Goal: Navigation & Orientation: Find specific page/section

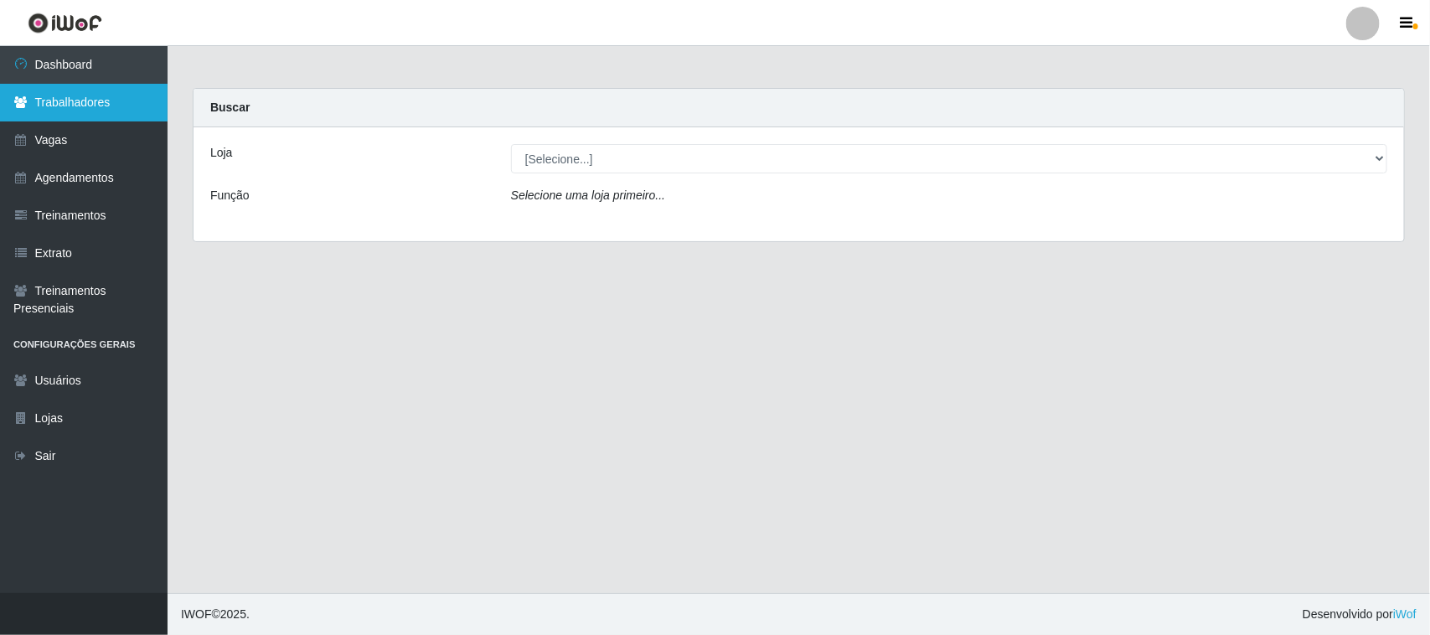
click at [85, 103] on link "Trabalhadores" at bounding box center [84, 103] width 168 height 38
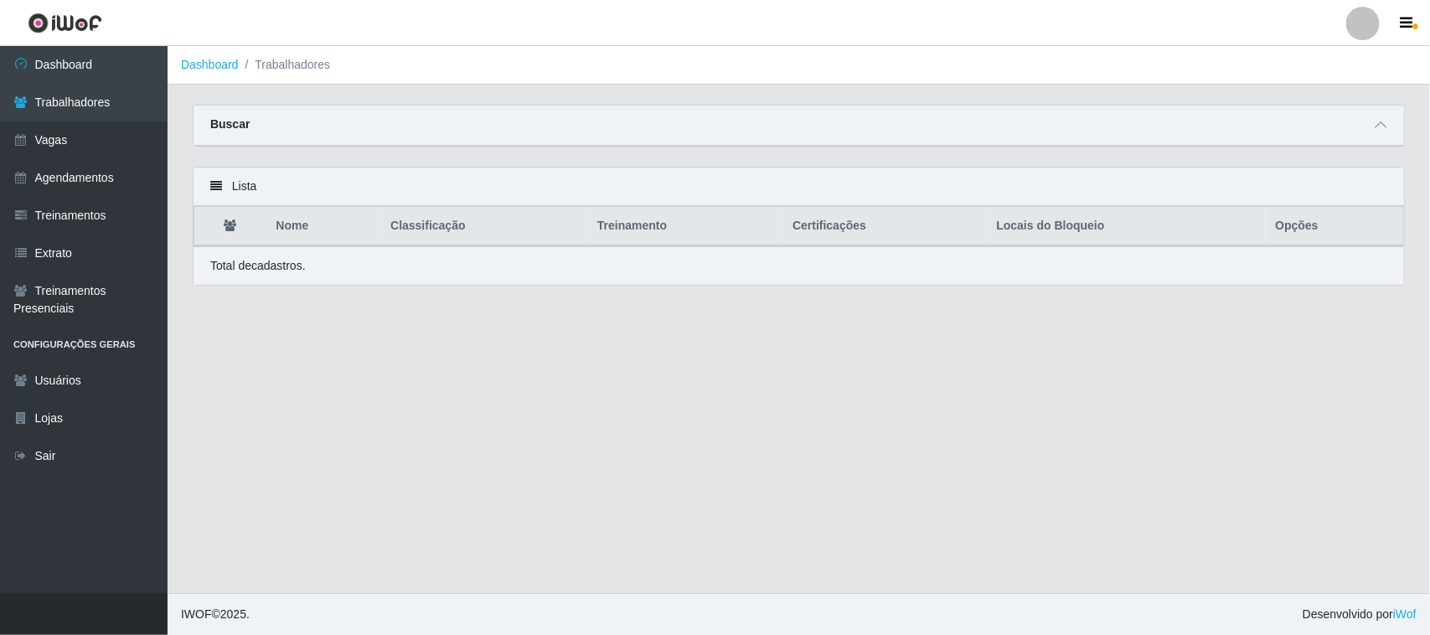
click at [257, 122] on div "Buscar" at bounding box center [799, 126] width 1211 height 40
click at [120, 106] on link "Trabalhadores" at bounding box center [84, 103] width 168 height 38
click at [121, 180] on link "Agendamentos" at bounding box center [84, 178] width 168 height 38
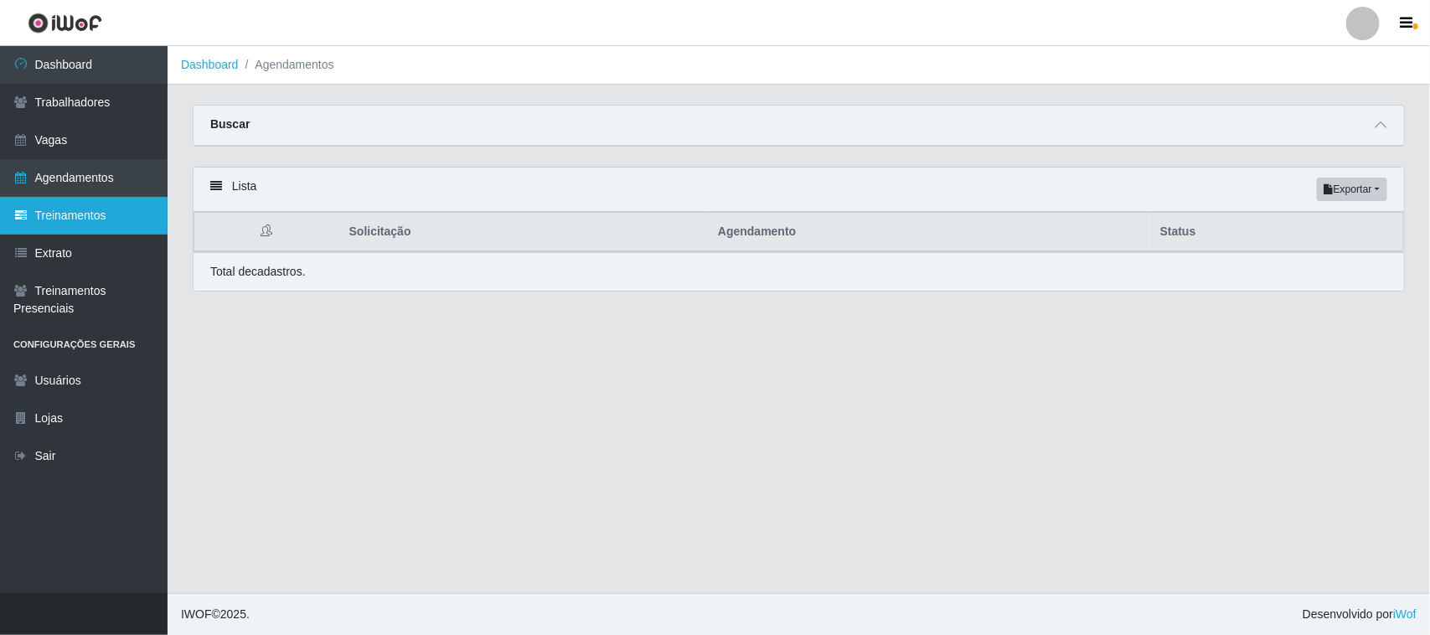
click at [99, 206] on link "Treinamentos" at bounding box center [84, 216] width 168 height 38
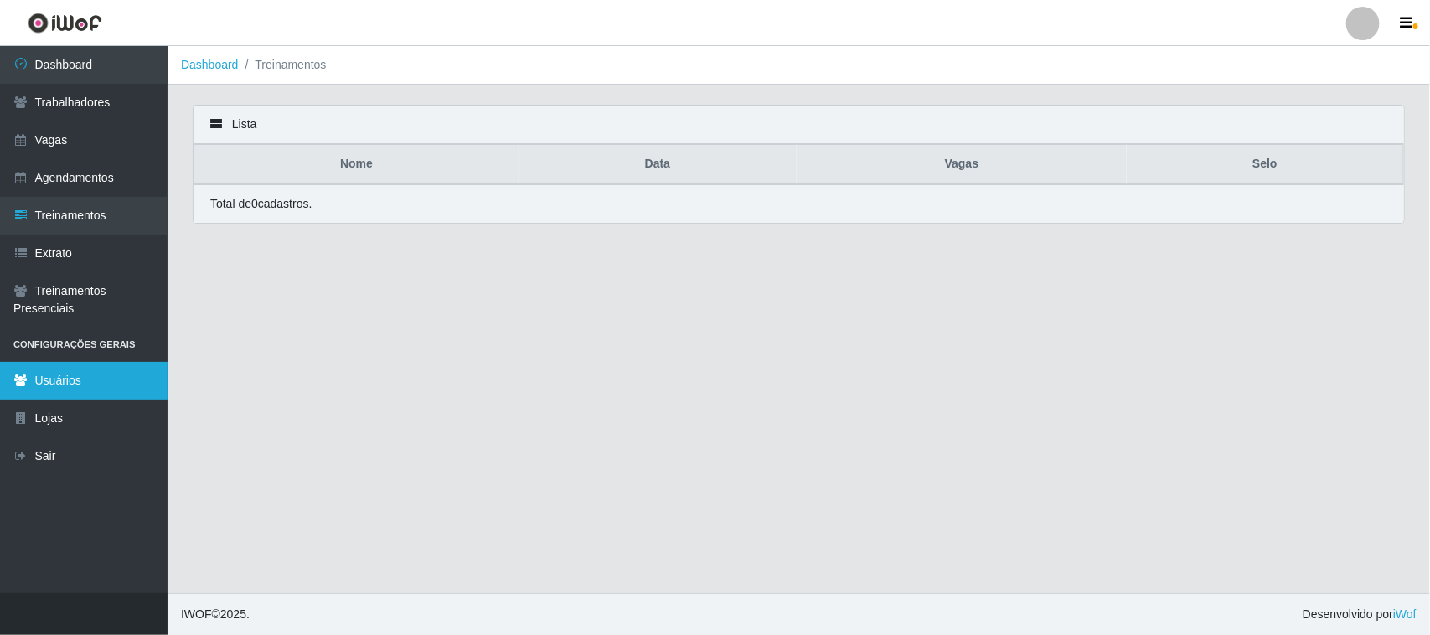
click at [78, 375] on link "Usuários" at bounding box center [84, 381] width 168 height 38
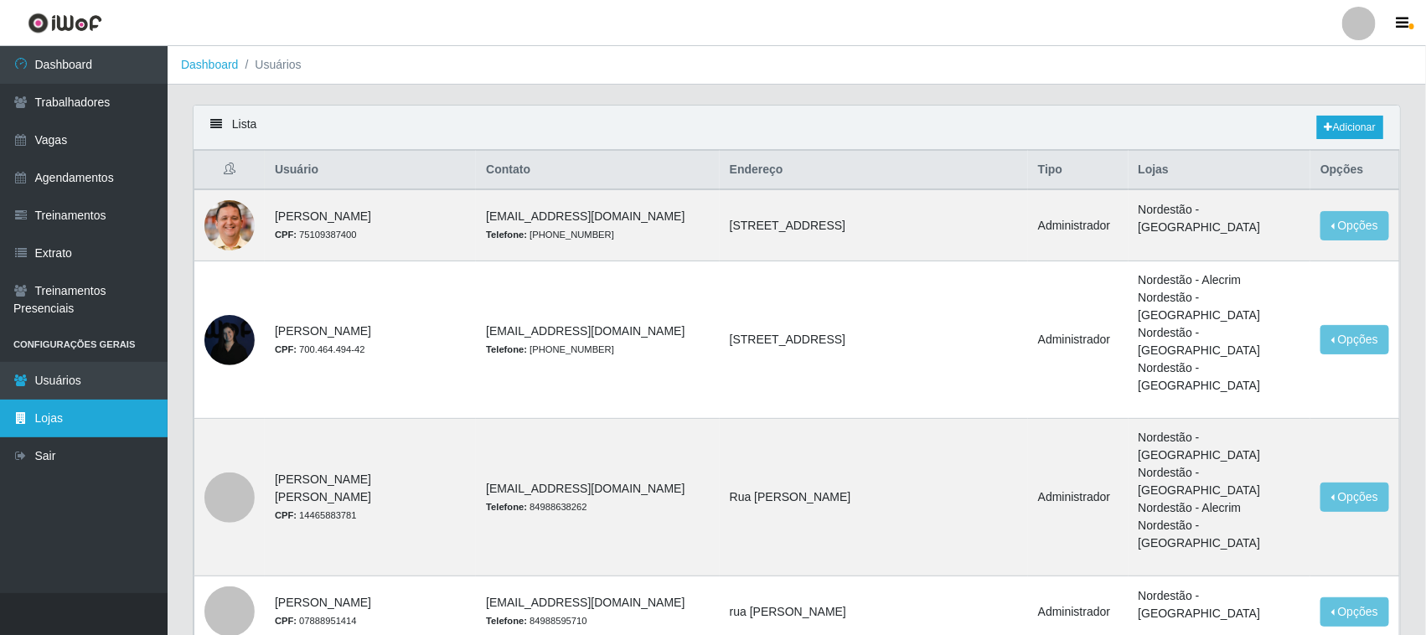
click at [73, 426] on link "Lojas" at bounding box center [84, 419] width 168 height 38
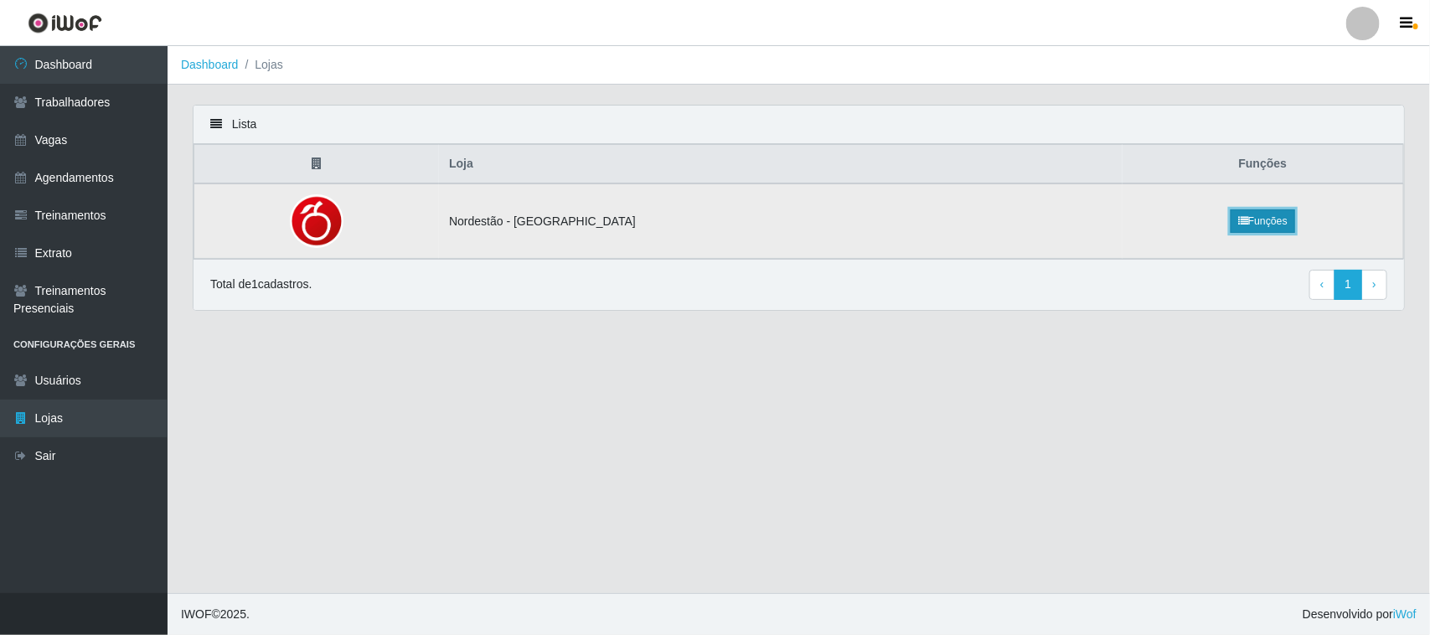
click at [1257, 216] on link "Funções" at bounding box center [1263, 220] width 65 height 23
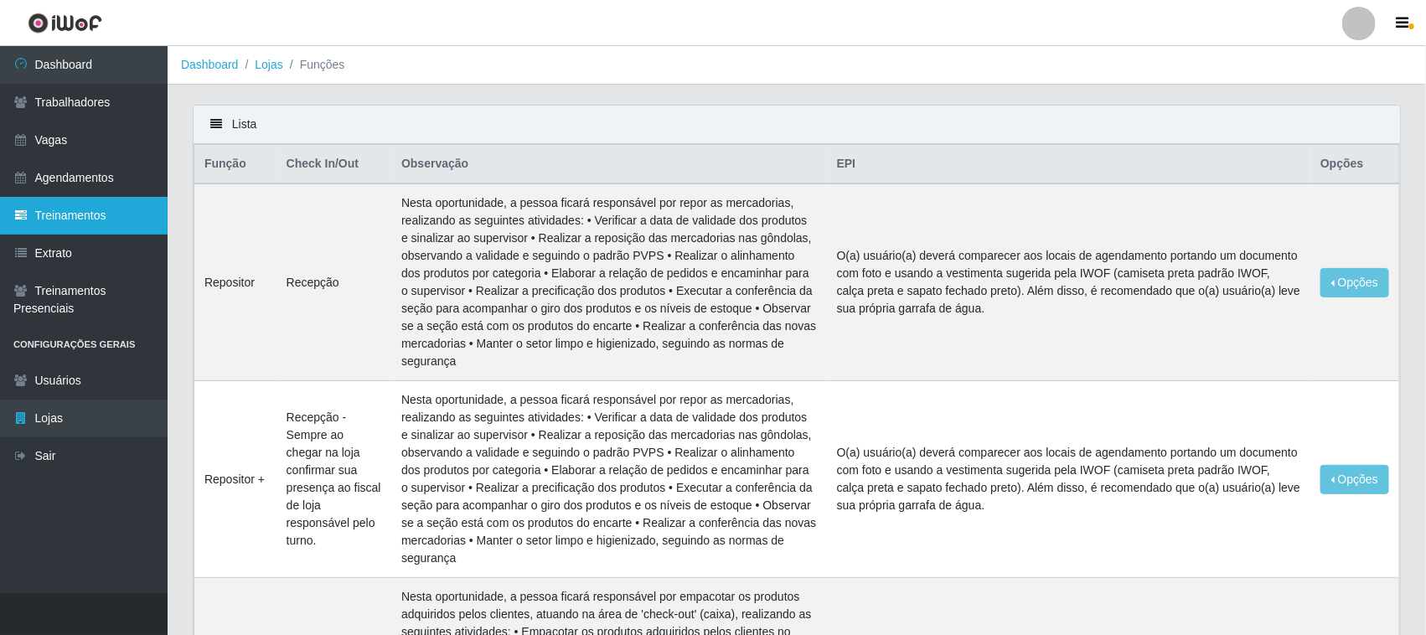
click at [102, 225] on link "Treinamentos" at bounding box center [84, 216] width 168 height 38
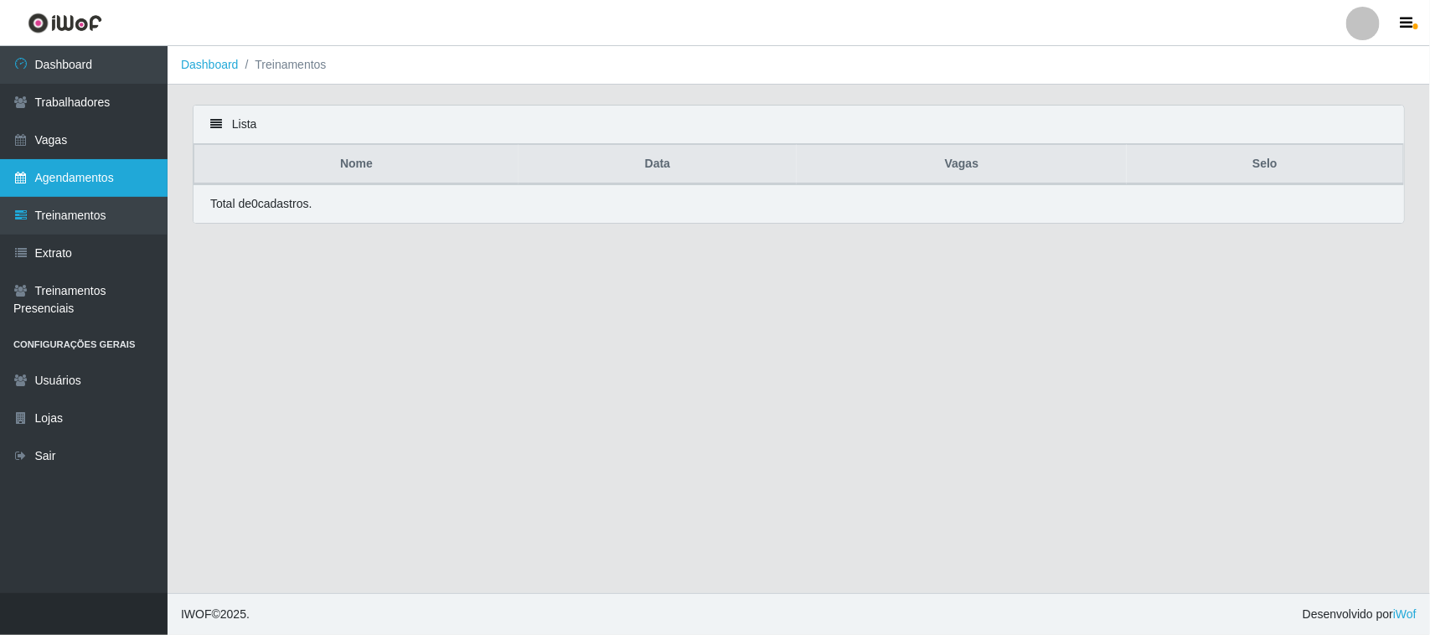
click at [105, 180] on link "Agendamentos" at bounding box center [84, 178] width 168 height 38
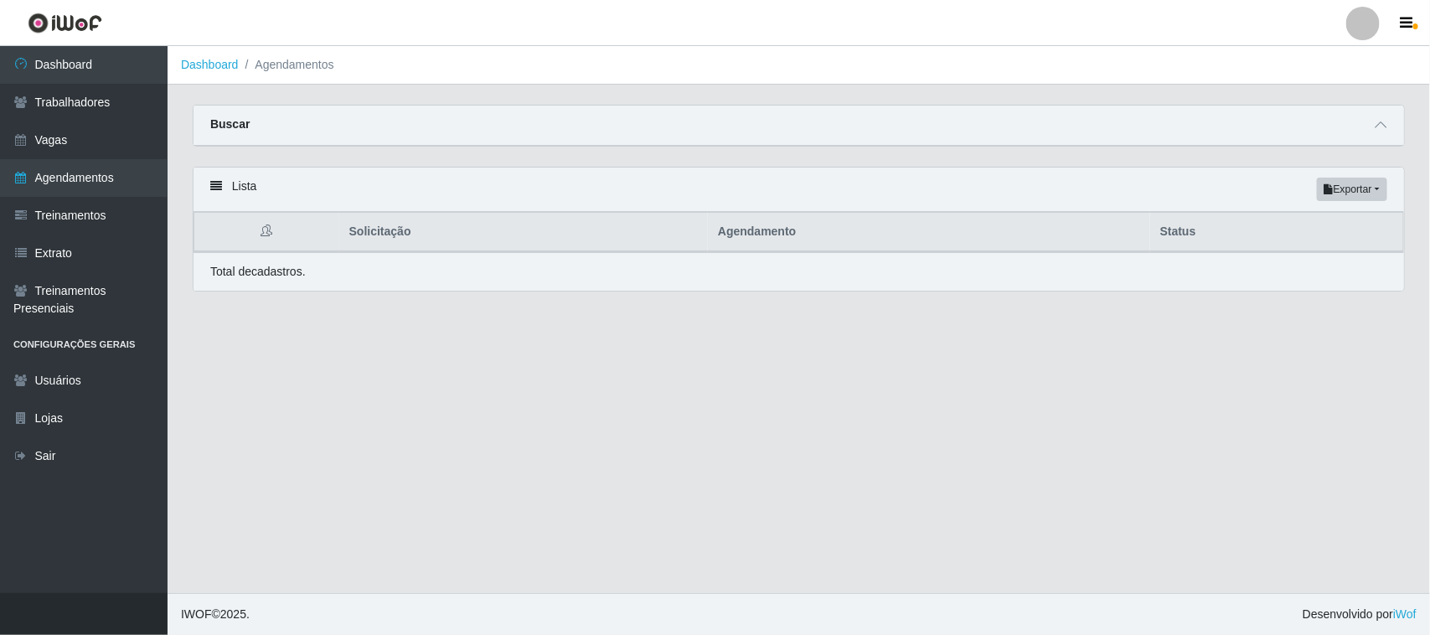
click at [266, 189] on div "Lista Exportar PDF Excel" at bounding box center [799, 190] width 1211 height 44
click at [219, 191] on icon at bounding box center [216, 186] width 12 height 12
click at [1351, 190] on button "Exportar" at bounding box center [1352, 189] width 70 height 23
click at [1313, 253] on button "Excel" at bounding box center [1321, 256] width 132 height 34
click at [328, 121] on div "Buscar" at bounding box center [799, 126] width 1211 height 40
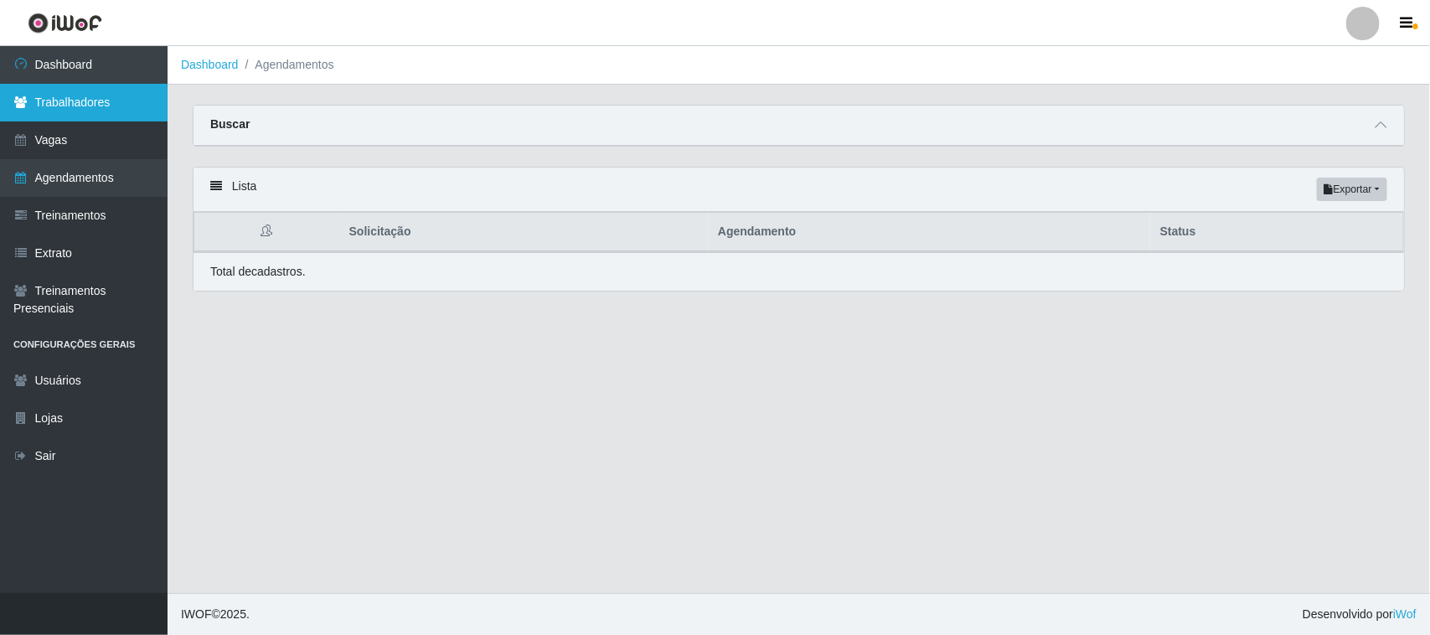
click at [107, 102] on link "Trabalhadores" at bounding box center [84, 103] width 168 height 38
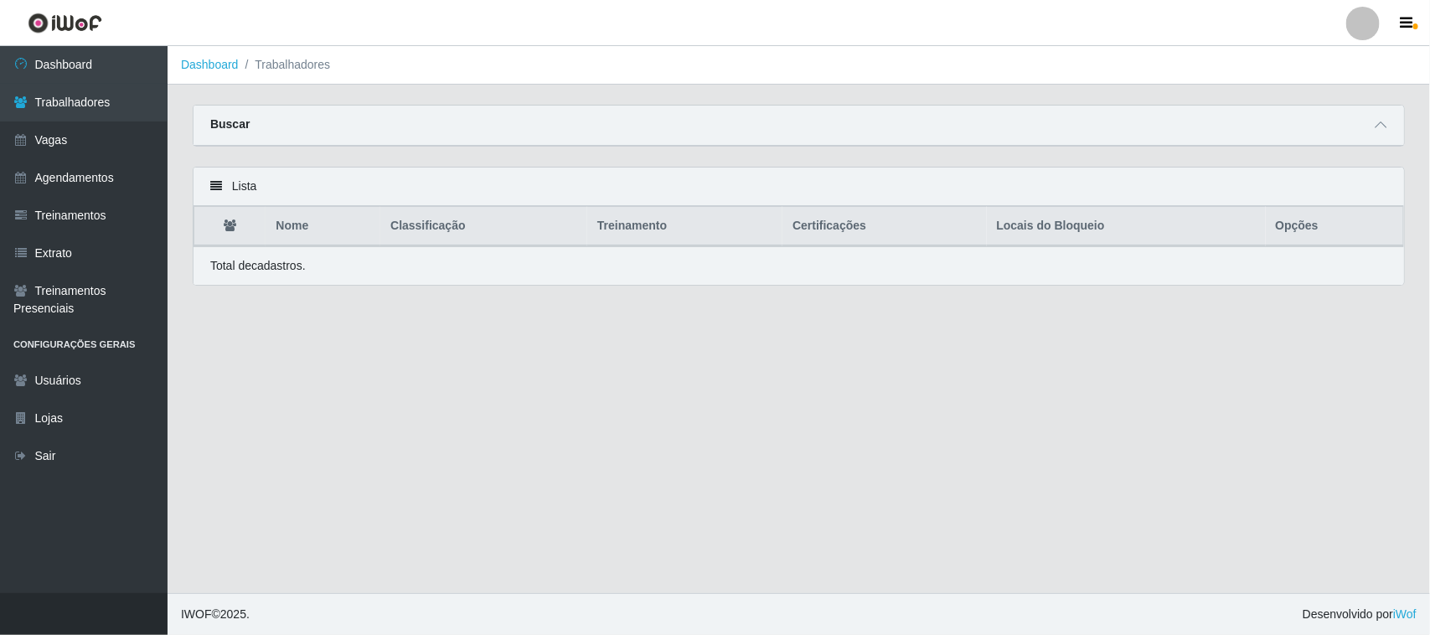
click at [311, 68] on li "Trabalhadores" at bounding box center [285, 65] width 92 height 18
click at [291, 68] on li "Trabalhadores" at bounding box center [285, 65] width 92 height 18
drag, startPoint x: 290, startPoint y: 67, endPoint x: 208, endPoint y: 64, distance: 82.2
click at [264, 67] on li "Trabalhadores" at bounding box center [285, 65] width 92 height 18
click at [279, 65] on li "Trabalhadores" at bounding box center [285, 65] width 92 height 18
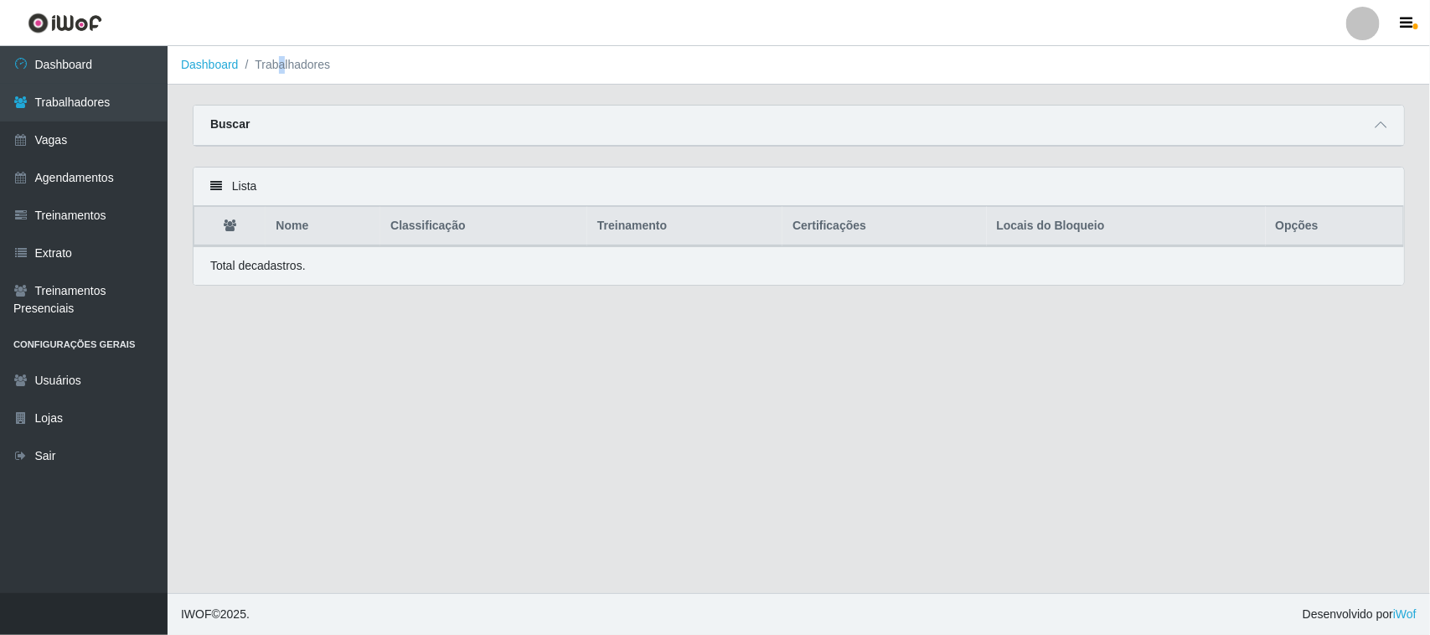
click at [282, 68] on li "Trabalhadores" at bounding box center [285, 65] width 92 height 18
click at [360, 73] on ol "Dashboard Trabalhadores" at bounding box center [799, 65] width 1263 height 39
click at [333, 75] on ol "Dashboard Trabalhadores" at bounding box center [799, 65] width 1263 height 39
click at [333, 74] on ol "Dashboard Trabalhadores" at bounding box center [799, 65] width 1263 height 39
click at [320, 74] on ol "Dashboard Trabalhadores" at bounding box center [799, 65] width 1263 height 39
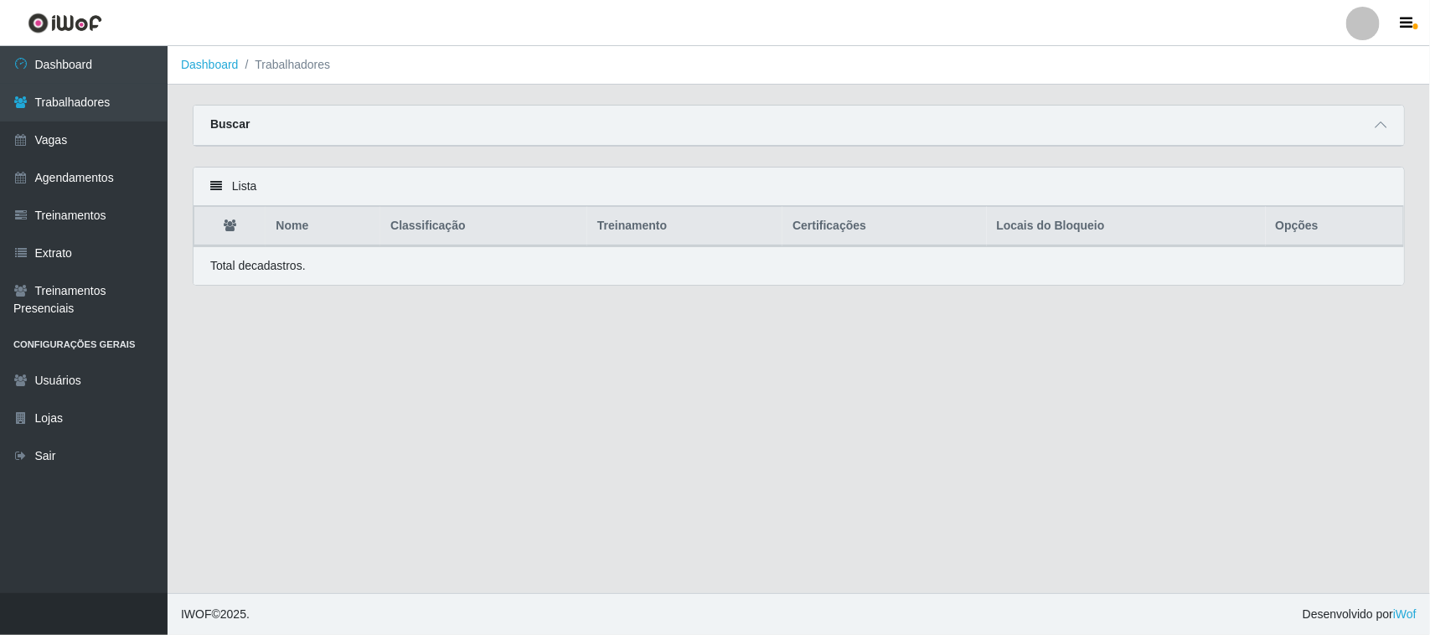
click at [320, 74] on ol "Dashboard Trabalhadores" at bounding box center [799, 65] width 1263 height 39
click at [127, 65] on link "Dashboard" at bounding box center [84, 65] width 168 height 38
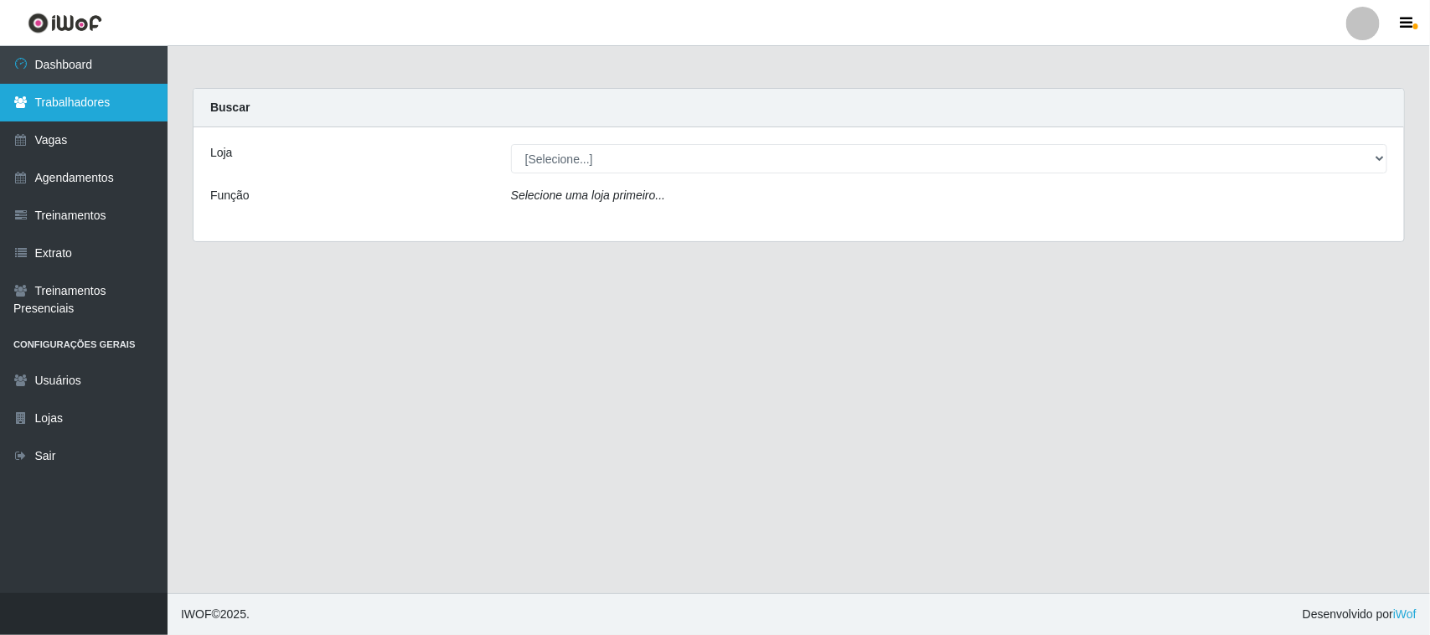
click at [98, 98] on link "Trabalhadores" at bounding box center [84, 103] width 168 height 38
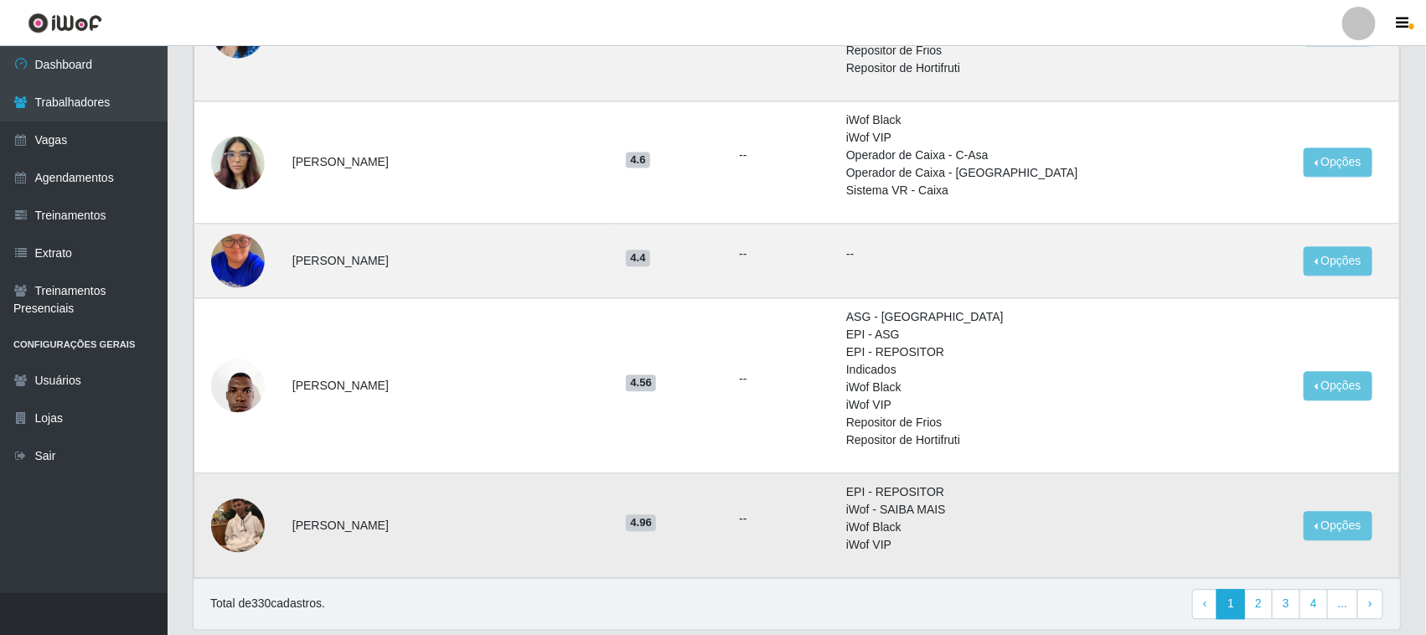
scroll to position [1674, 0]
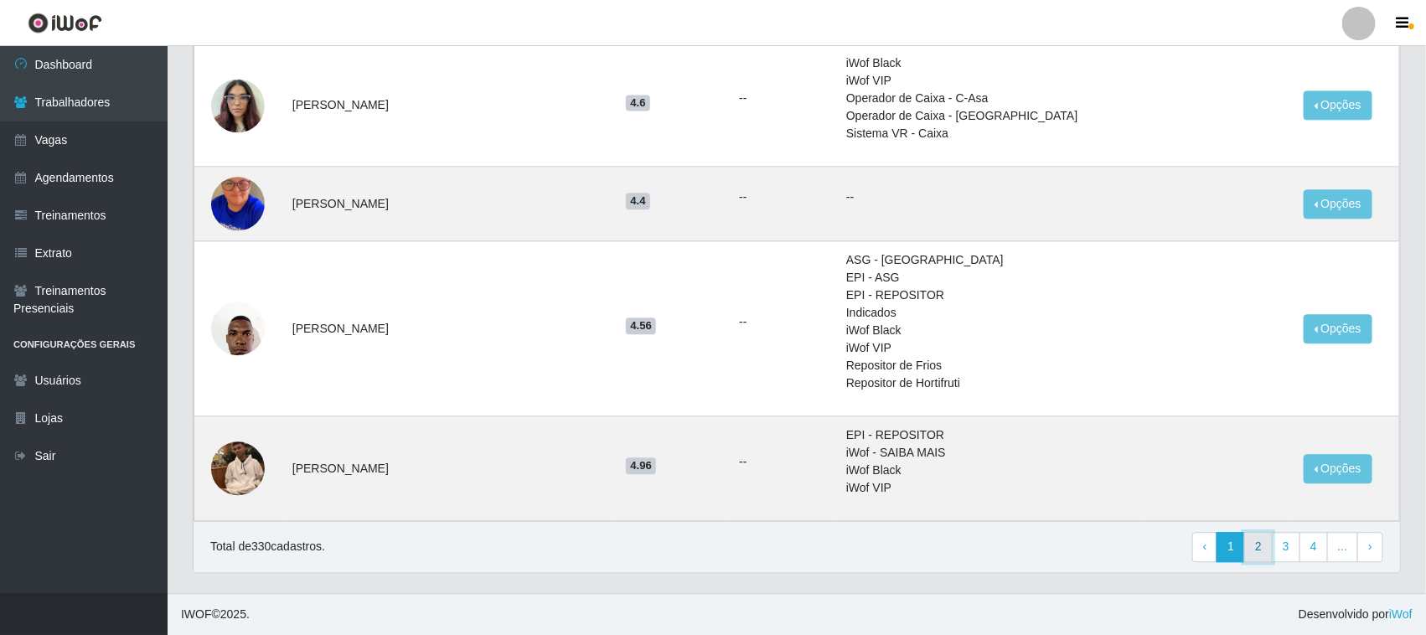
click at [1258, 547] on link "2" at bounding box center [1258, 547] width 28 height 30
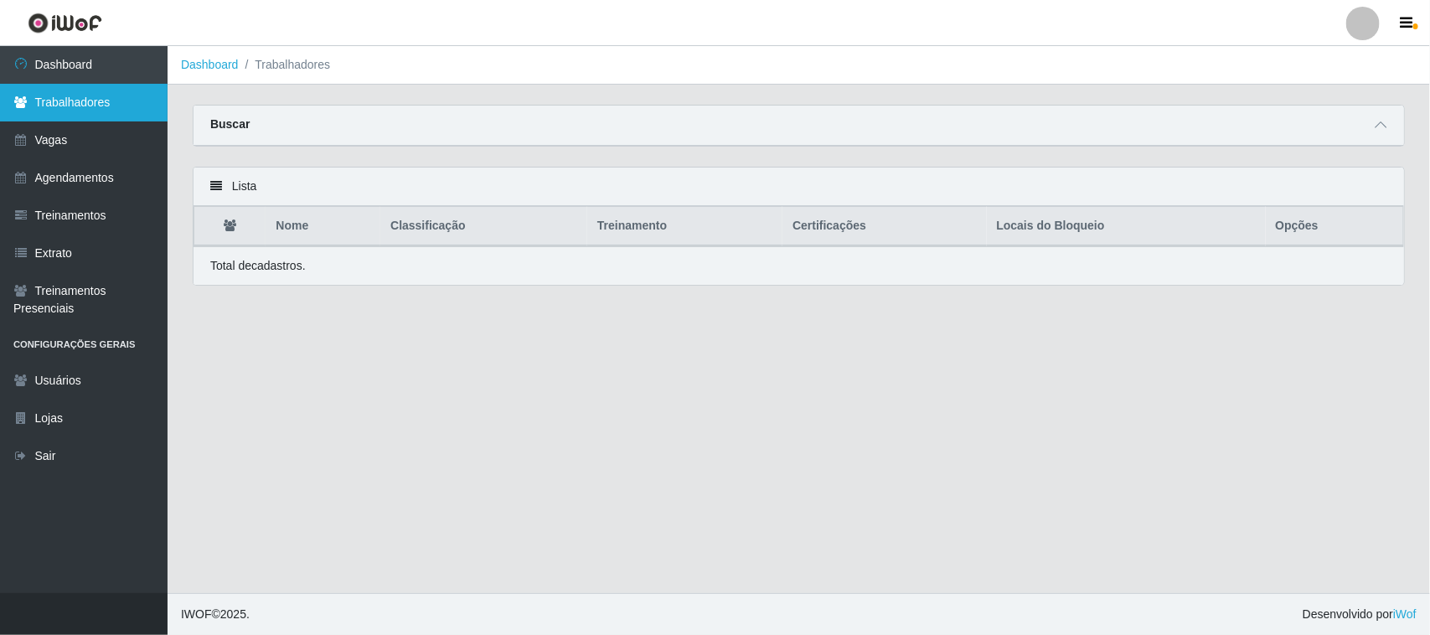
click at [73, 89] on link "Trabalhadores" at bounding box center [84, 103] width 168 height 38
click at [97, 106] on link "Trabalhadores" at bounding box center [84, 103] width 168 height 38
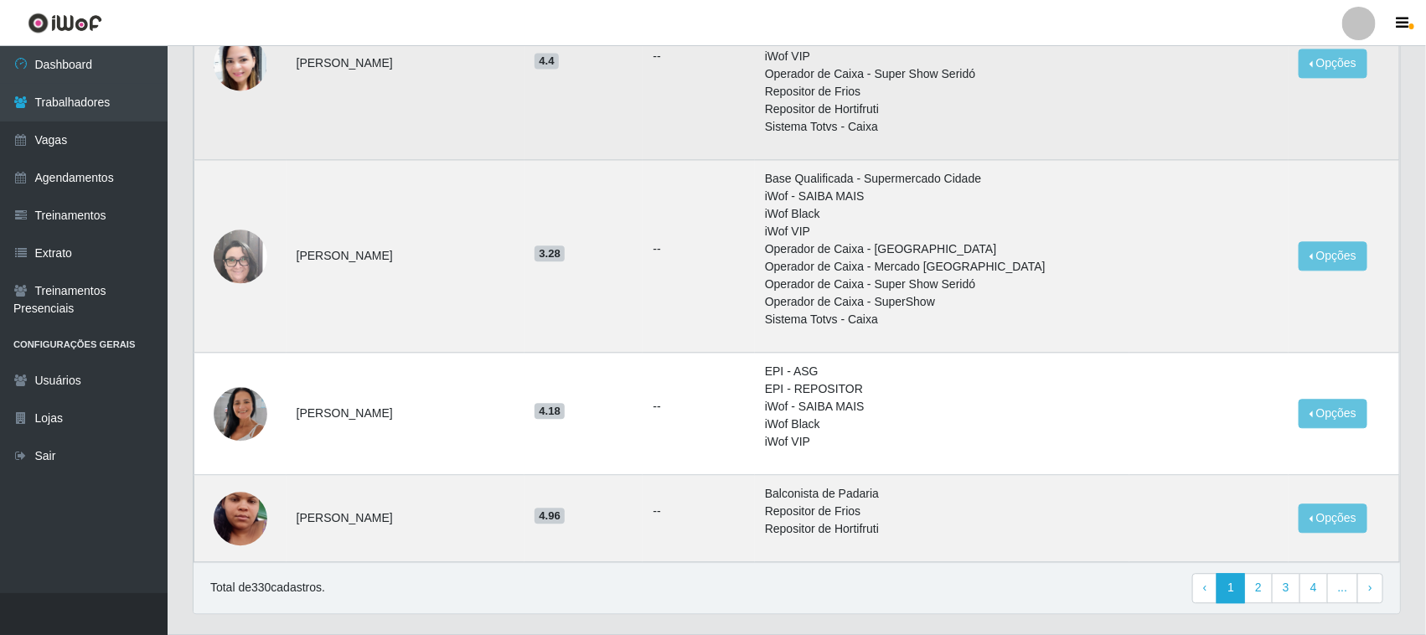
scroll to position [1666, 0]
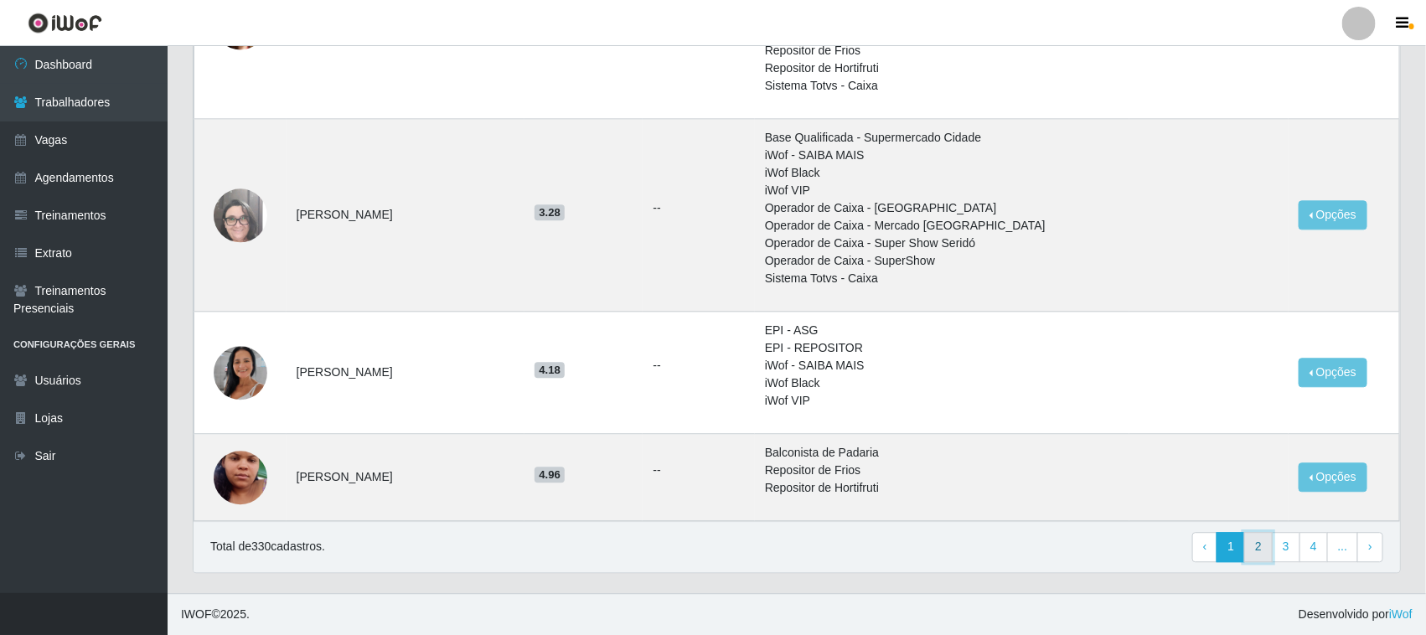
click at [1259, 550] on link "2" at bounding box center [1258, 547] width 28 height 30
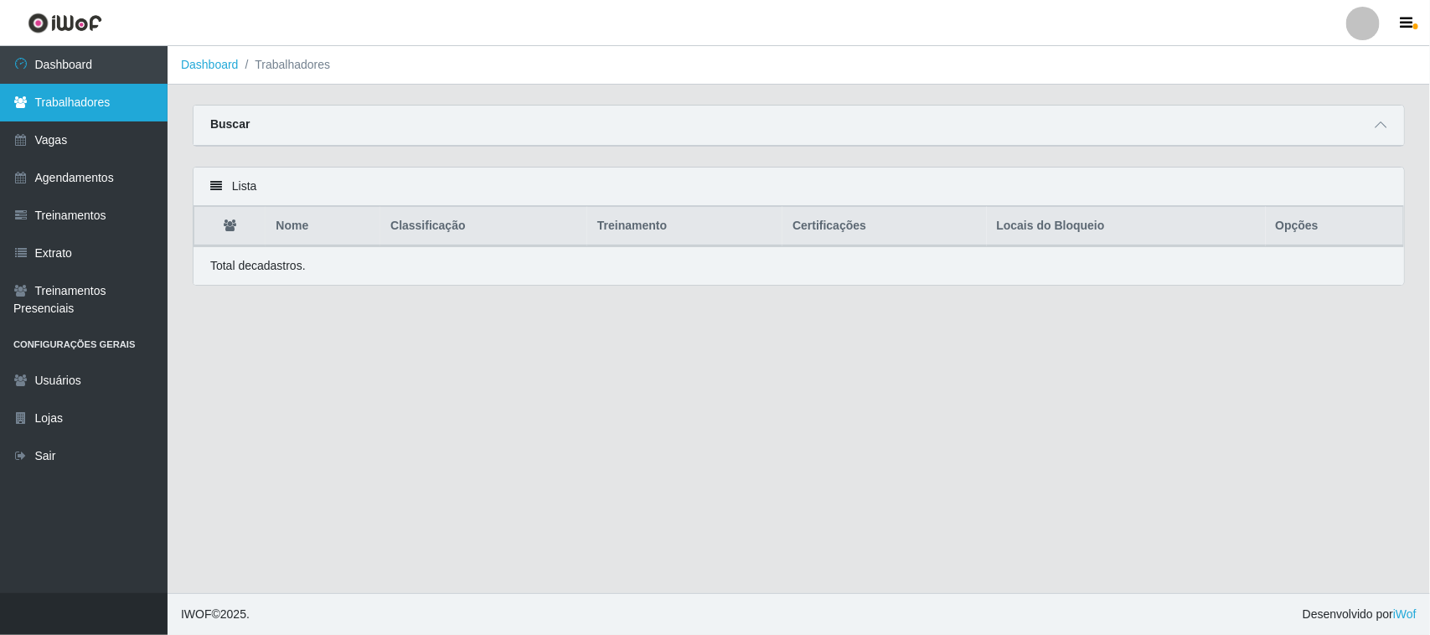
click at [73, 97] on link "Trabalhadores" at bounding box center [84, 103] width 168 height 38
click at [81, 85] on link "Trabalhadores" at bounding box center [84, 103] width 168 height 38
click at [26, 97] on icon at bounding box center [20, 102] width 15 height 12
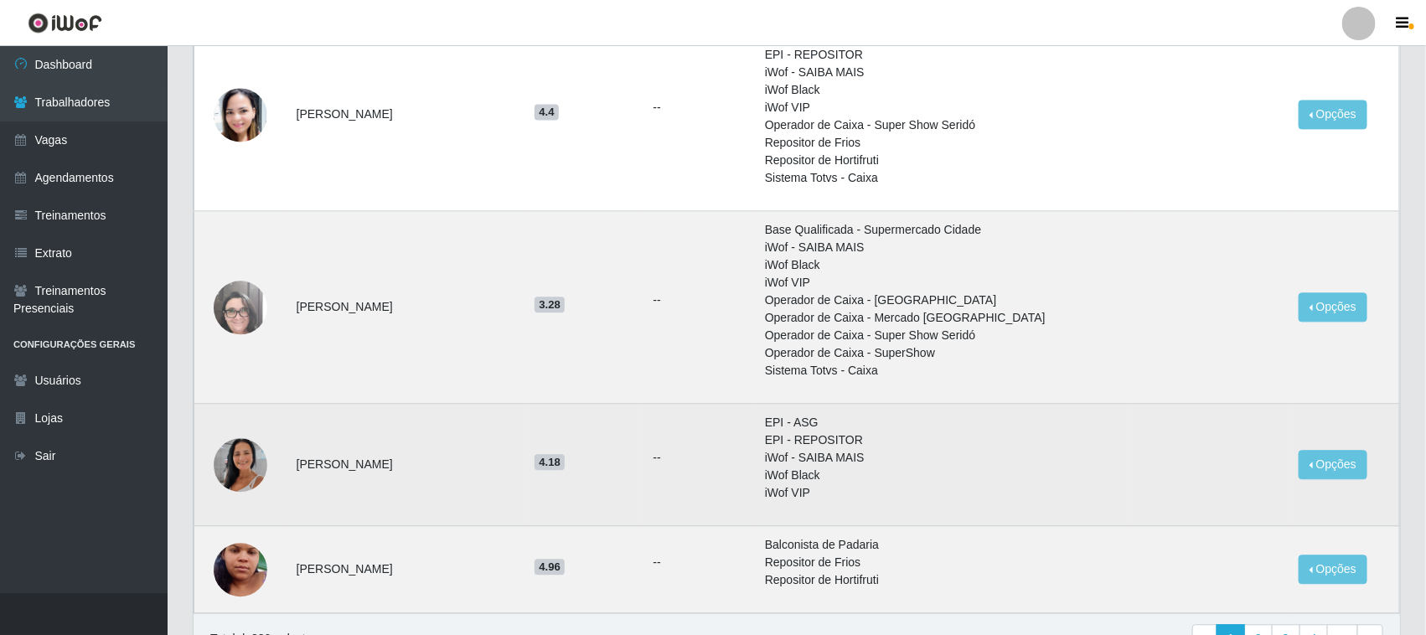
scroll to position [1666, 0]
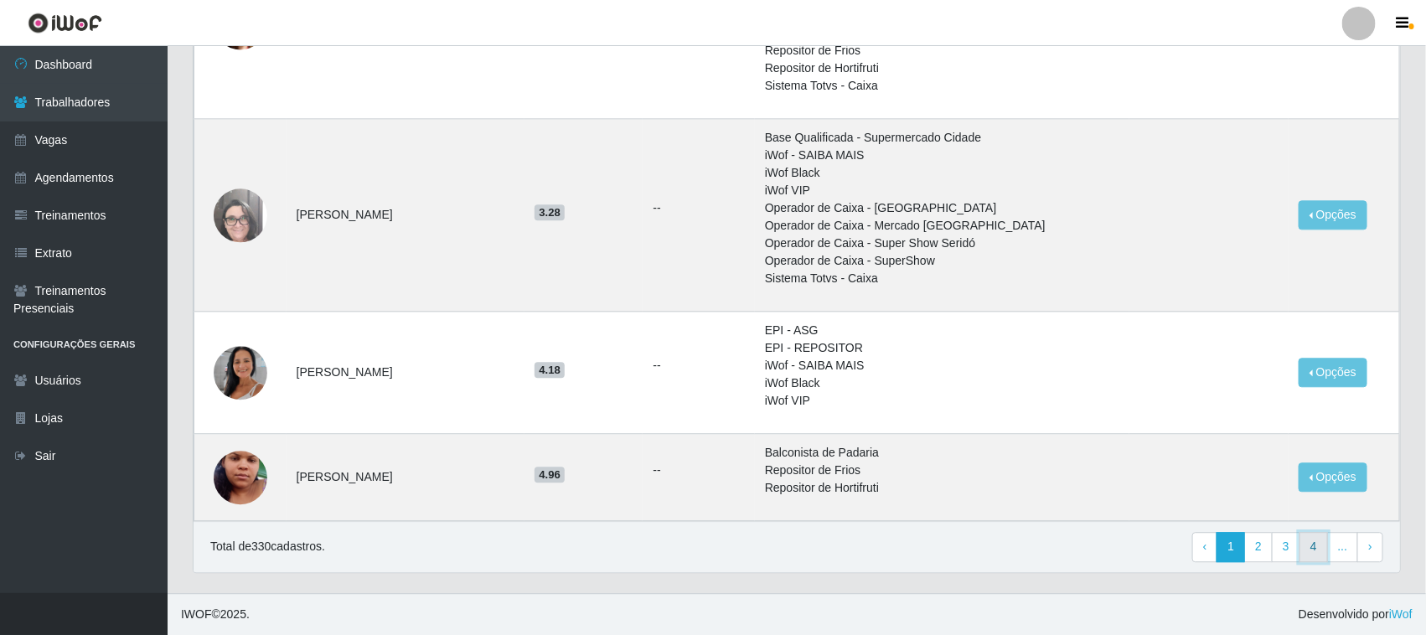
click at [1305, 550] on link "4" at bounding box center [1314, 547] width 28 height 30
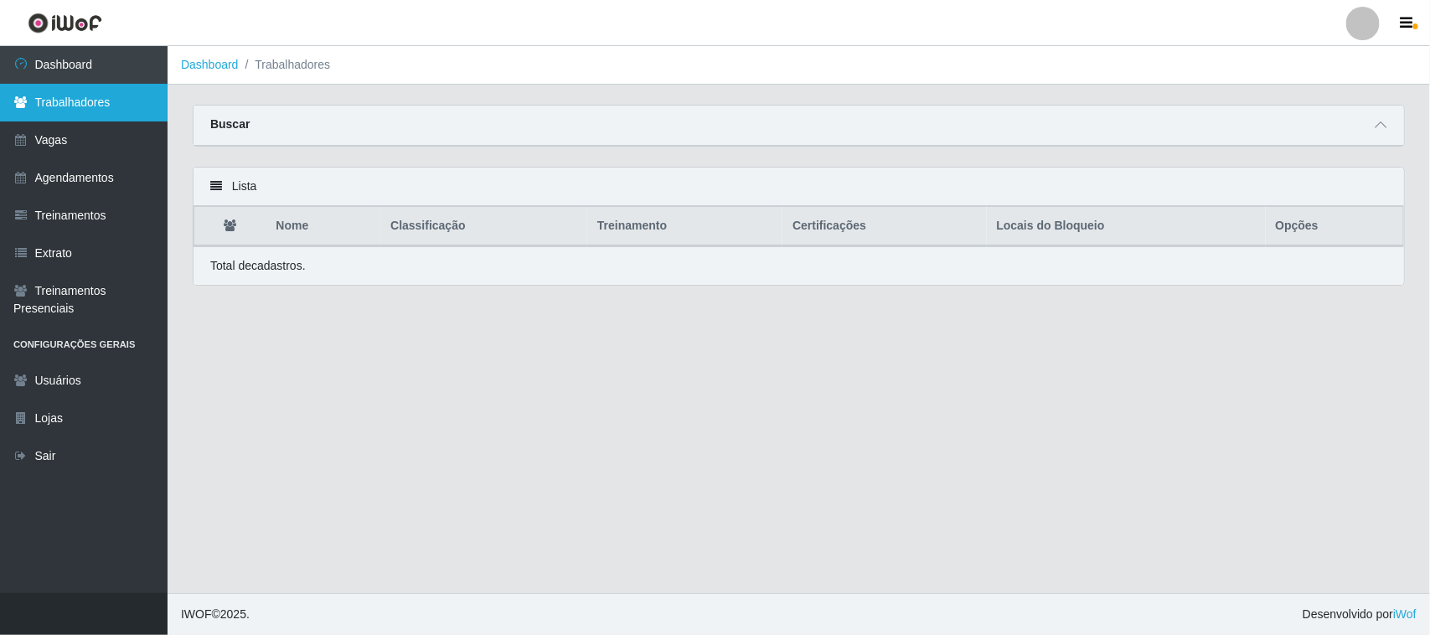
click at [23, 95] on link "Trabalhadores" at bounding box center [84, 103] width 168 height 38
click at [18, 97] on icon at bounding box center [20, 102] width 15 height 12
click at [81, 106] on link "Trabalhadores" at bounding box center [84, 103] width 168 height 38
click at [82, 106] on link "Trabalhadores" at bounding box center [84, 103] width 168 height 38
click at [52, 98] on link "Trabalhadores" at bounding box center [84, 103] width 168 height 38
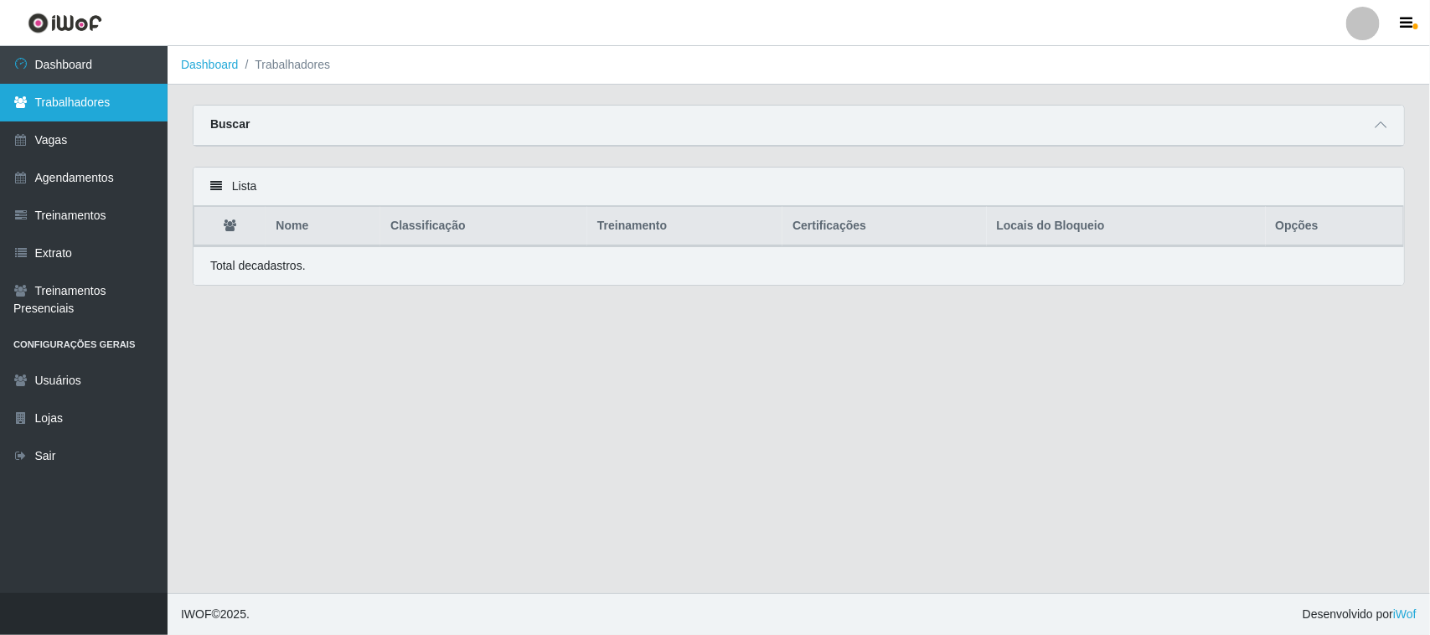
click at [19, 106] on icon at bounding box center [20, 102] width 15 height 12
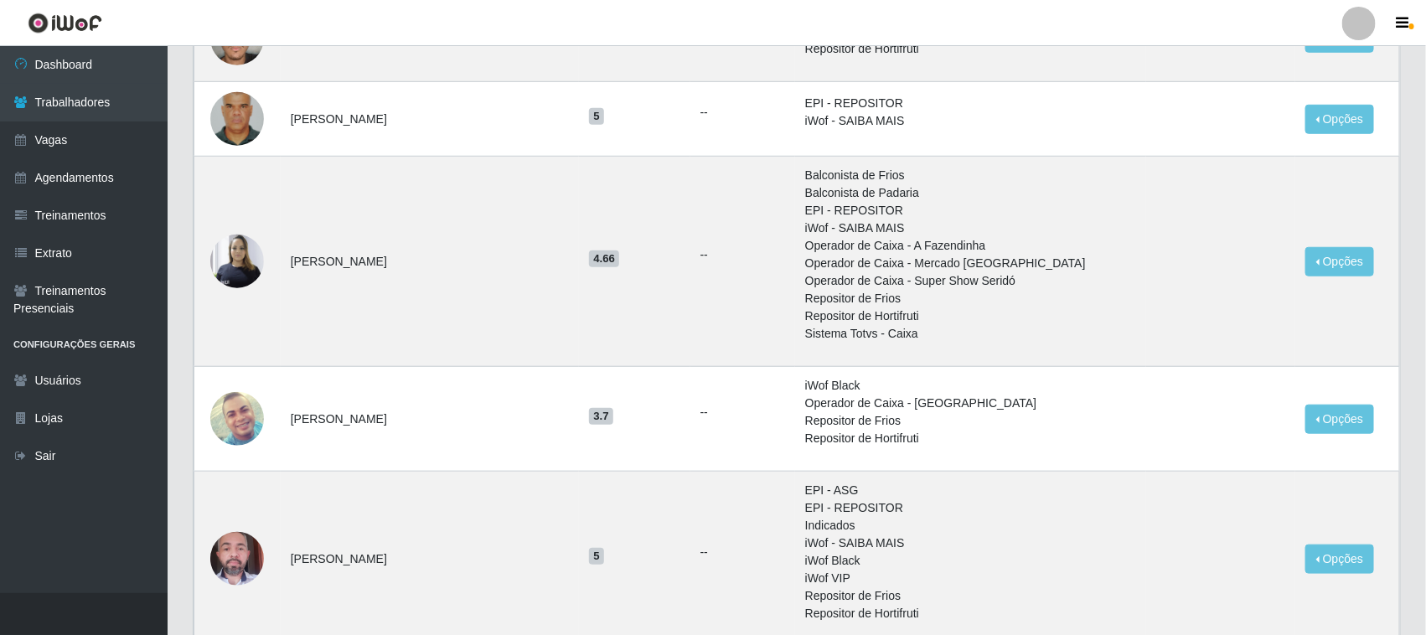
scroll to position [556, 0]
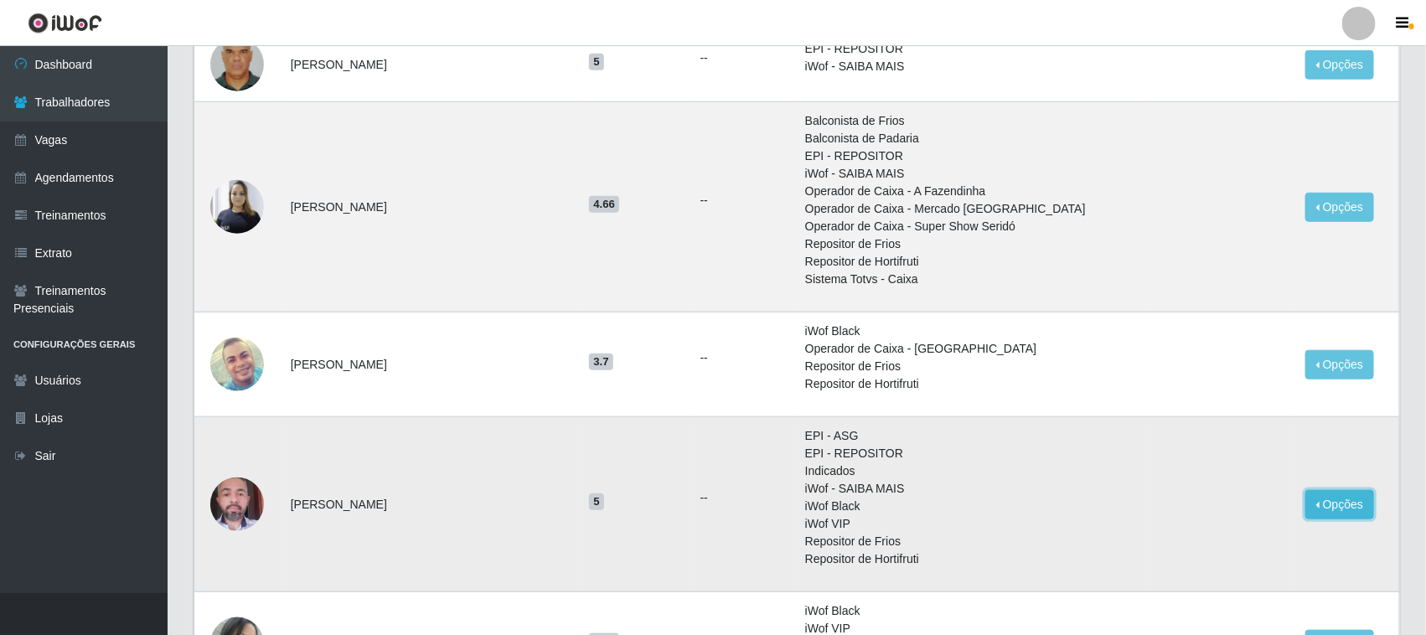
click at [1326, 501] on button "Opções" at bounding box center [1339, 504] width 69 height 29
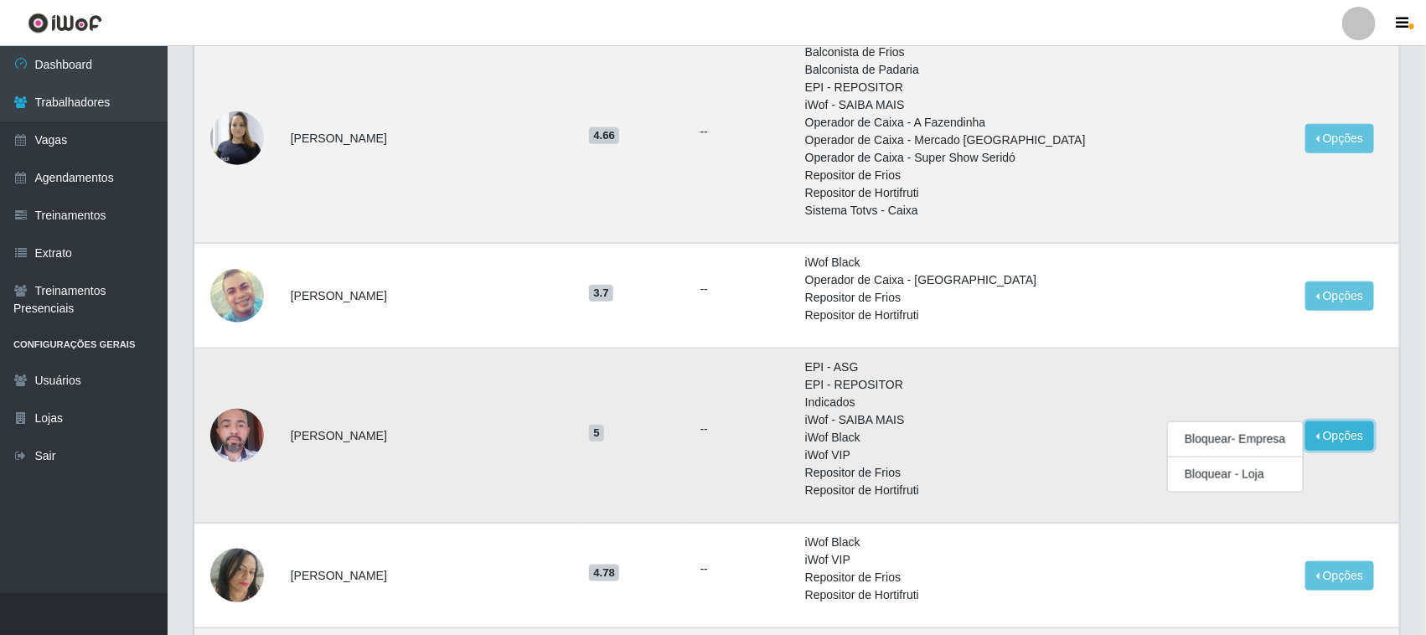
scroll to position [660, 0]
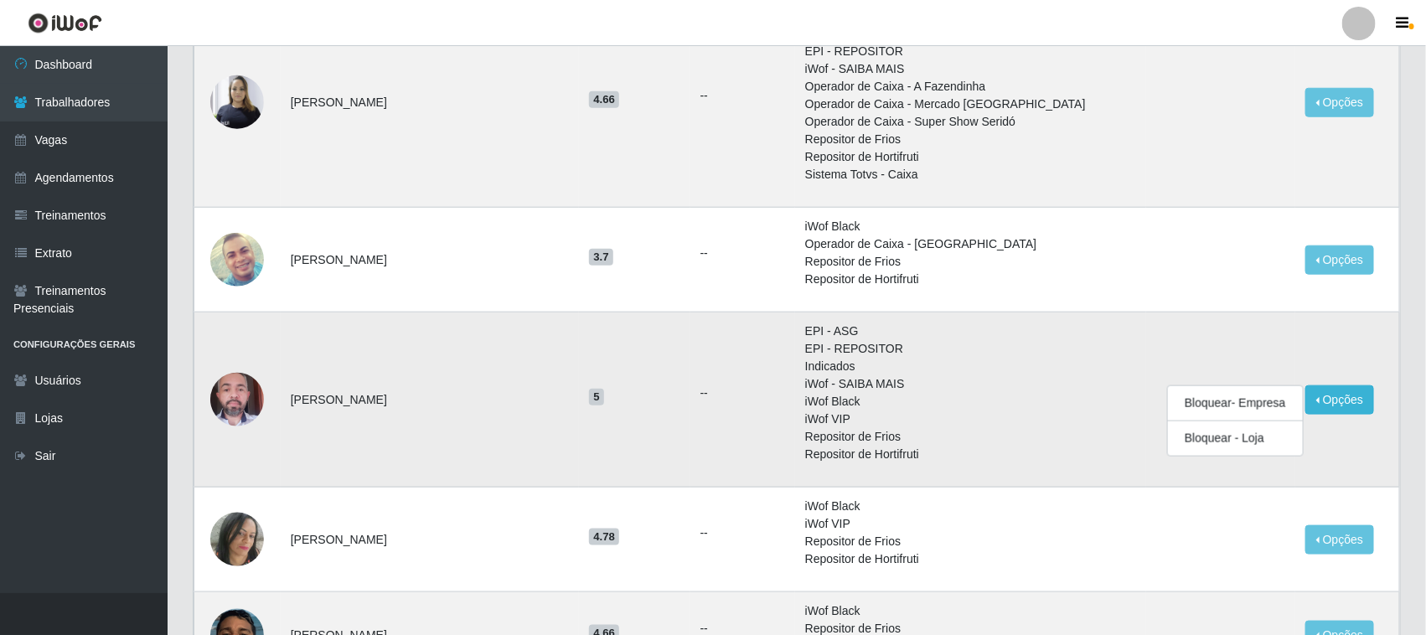
click at [978, 403] on li "iWof Black" at bounding box center [970, 402] width 331 height 18
click at [328, 405] on td "Bruno Albuquerque viana" at bounding box center [430, 400] width 298 height 175
click at [235, 398] on img at bounding box center [237, 399] width 54 height 71
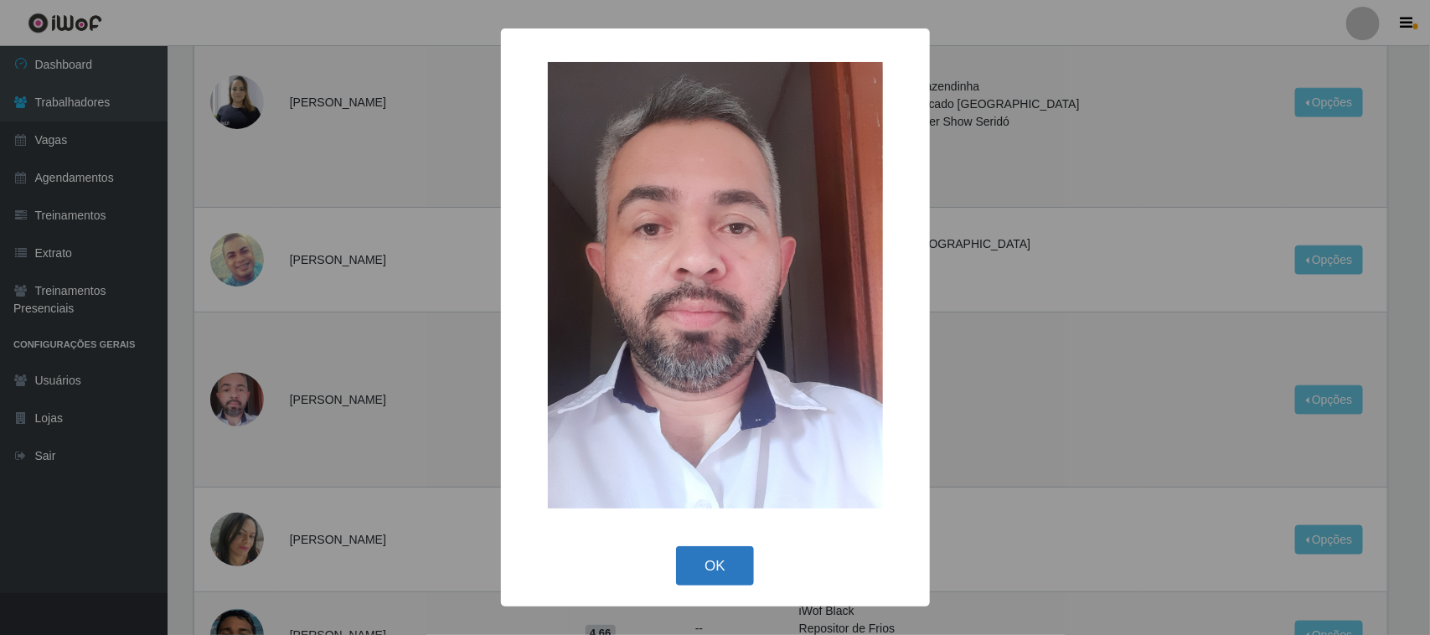
click at [714, 571] on button "OK" at bounding box center [715, 565] width 78 height 39
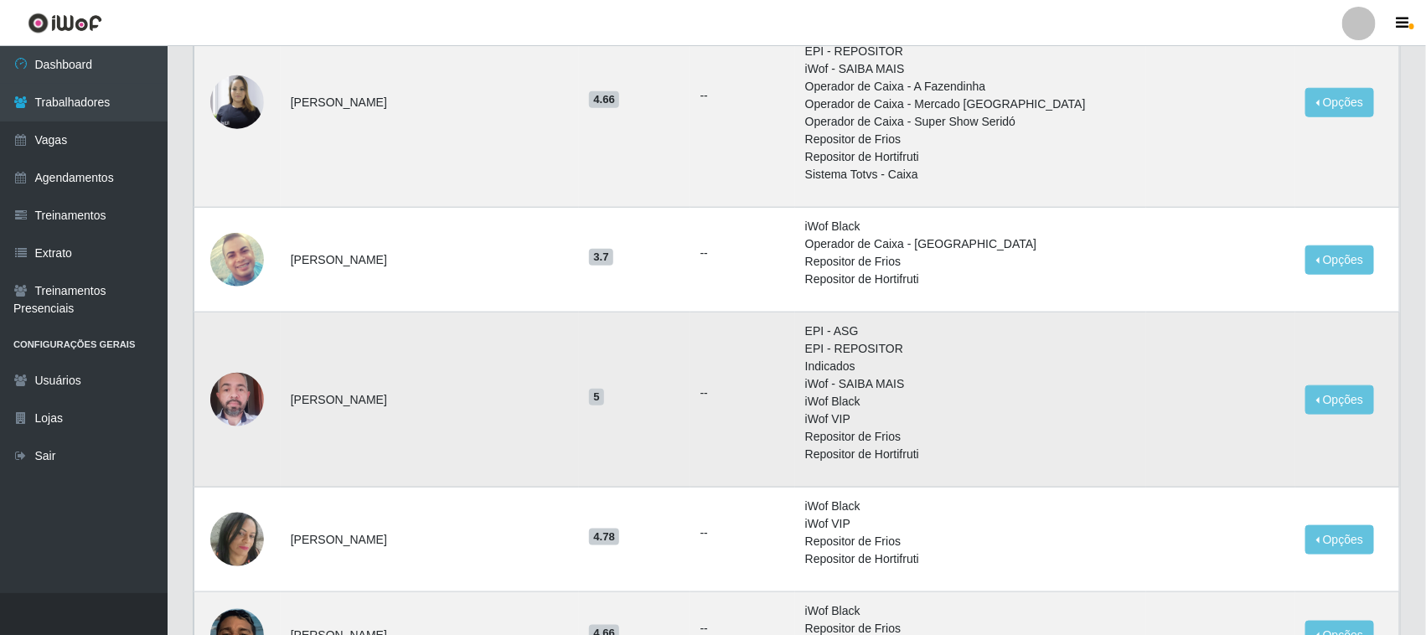
click at [245, 399] on img at bounding box center [237, 399] width 54 height 71
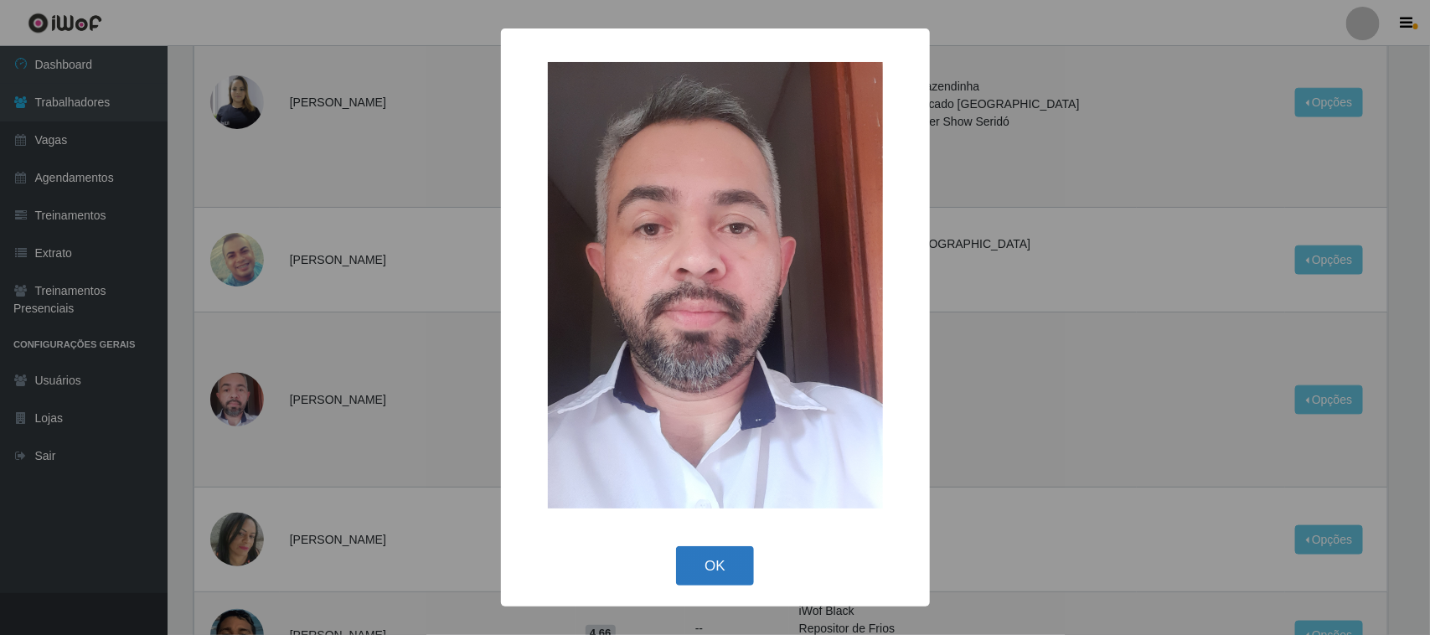
click at [713, 561] on button "OK" at bounding box center [715, 565] width 78 height 39
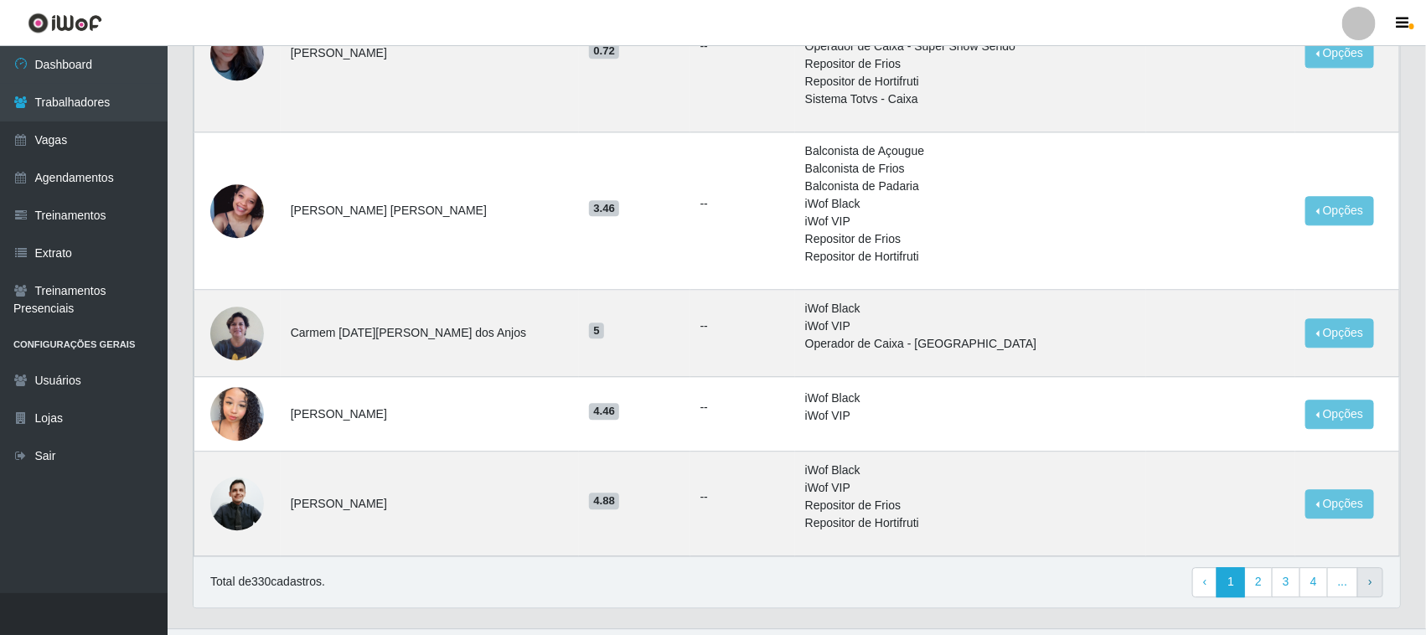
scroll to position [1765, 0]
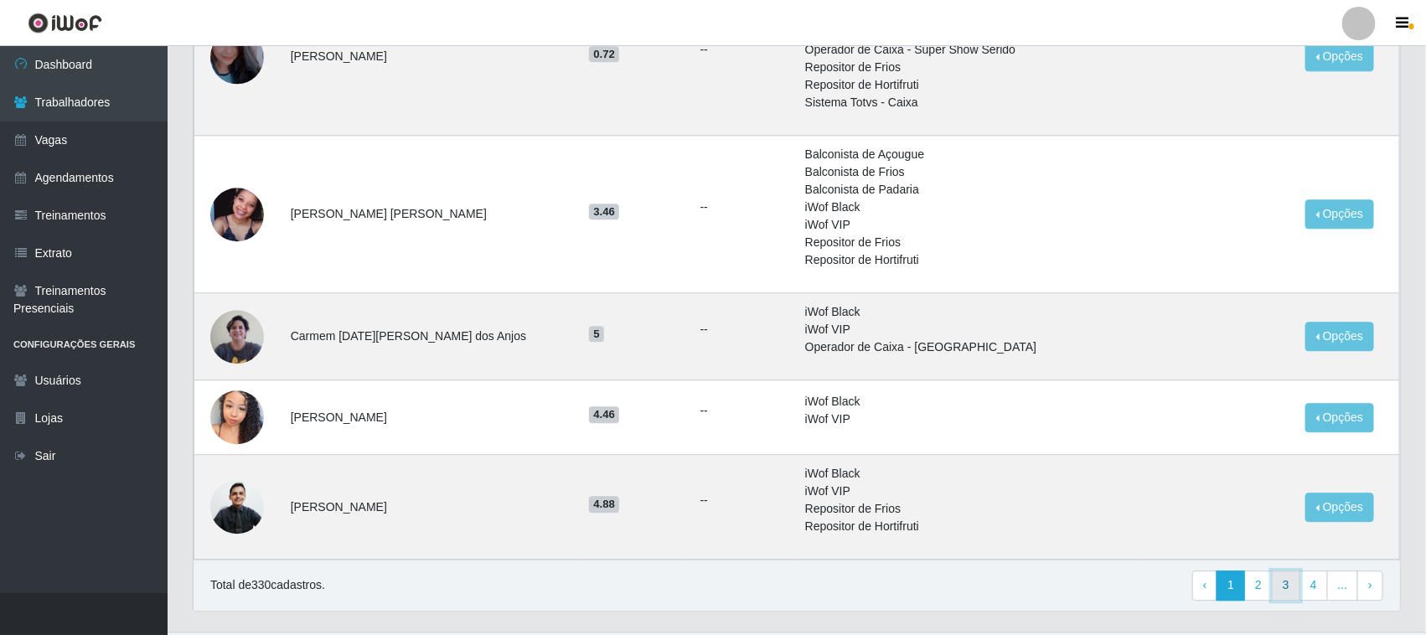
click at [1296, 593] on link "3" at bounding box center [1286, 586] width 28 height 30
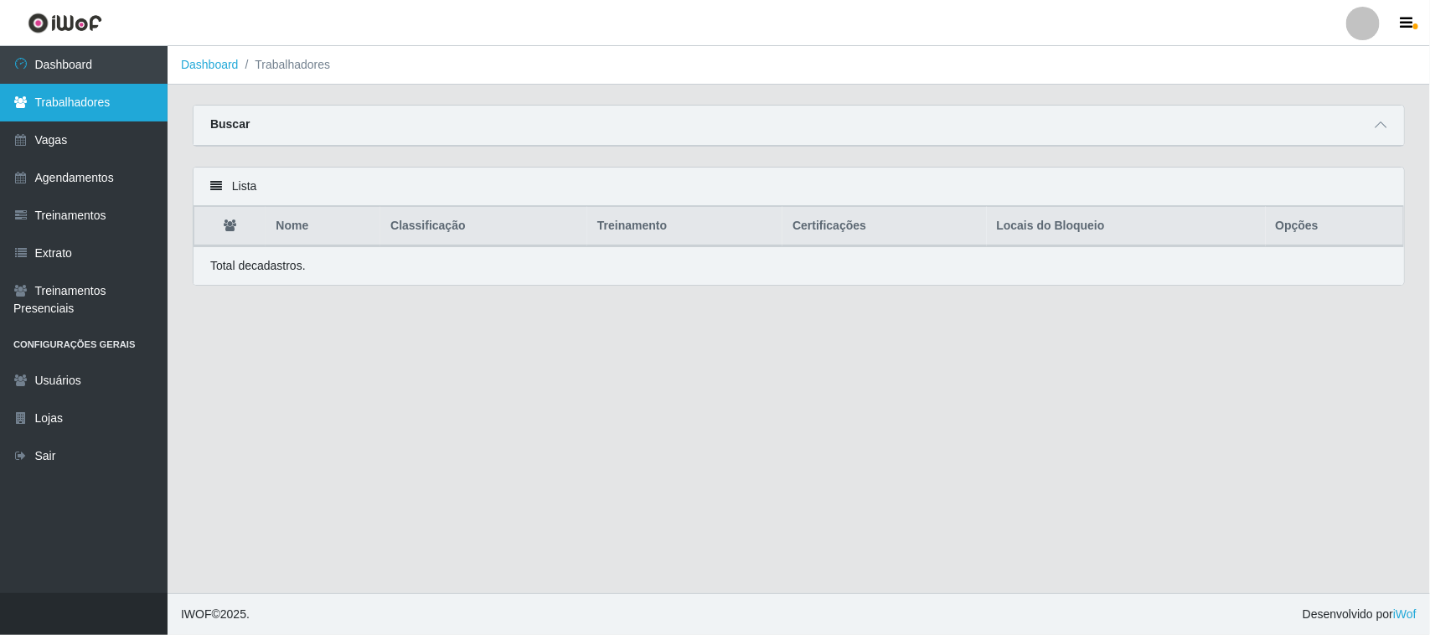
click at [69, 95] on link "Trabalhadores" at bounding box center [84, 103] width 168 height 38
click at [18, 101] on icon at bounding box center [20, 102] width 15 height 12
click at [69, 101] on link "Trabalhadores" at bounding box center [84, 103] width 168 height 38
click at [17, 103] on icon at bounding box center [20, 102] width 15 height 12
click at [106, 116] on link "Trabalhadores" at bounding box center [84, 103] width 168 height 38
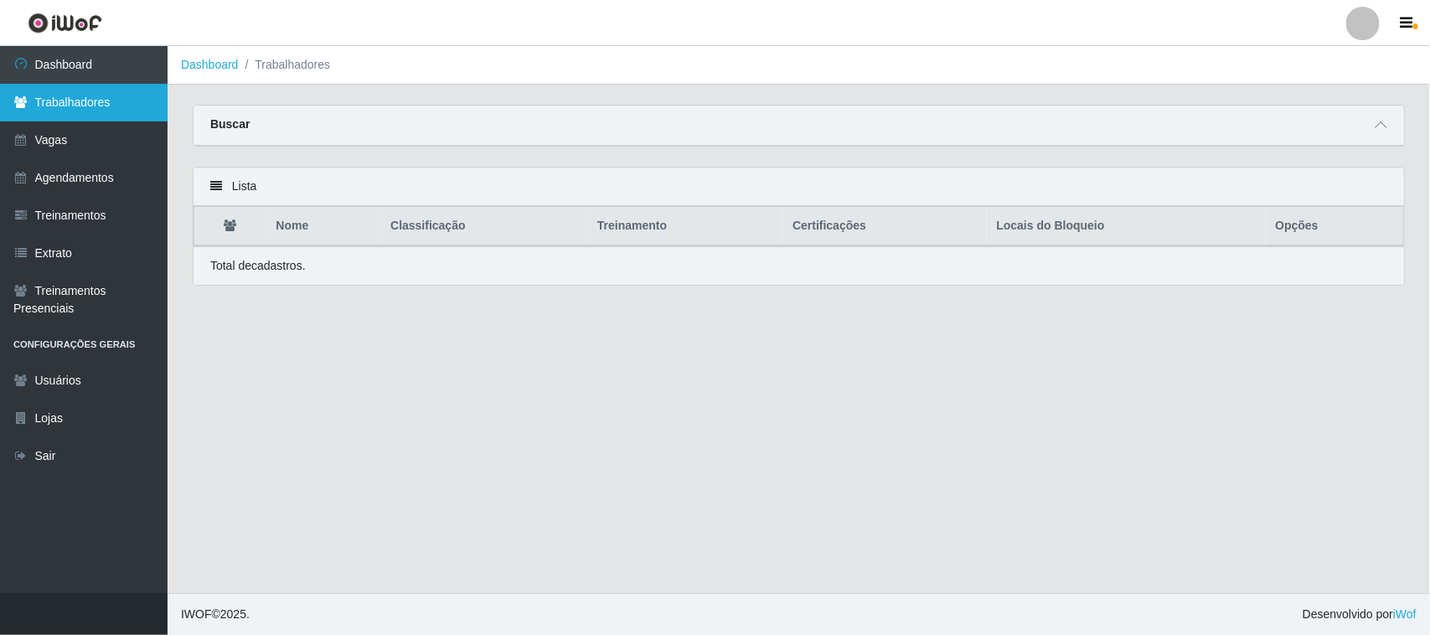
click at [111, 111] on link "Trabalhadores" at bounding box center [84, 103] width 168 height 38
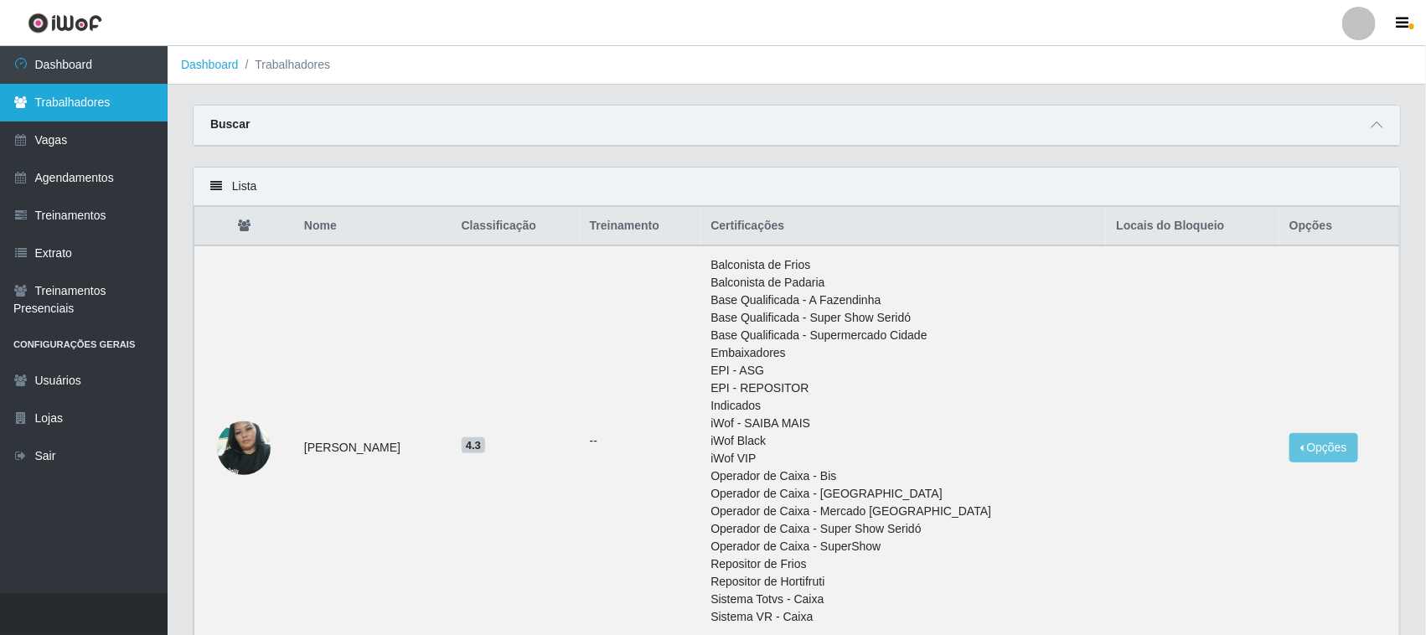
click at [81, 103] on link "Trabalhadores" at bounding box center [84, 103] width 168 height 38
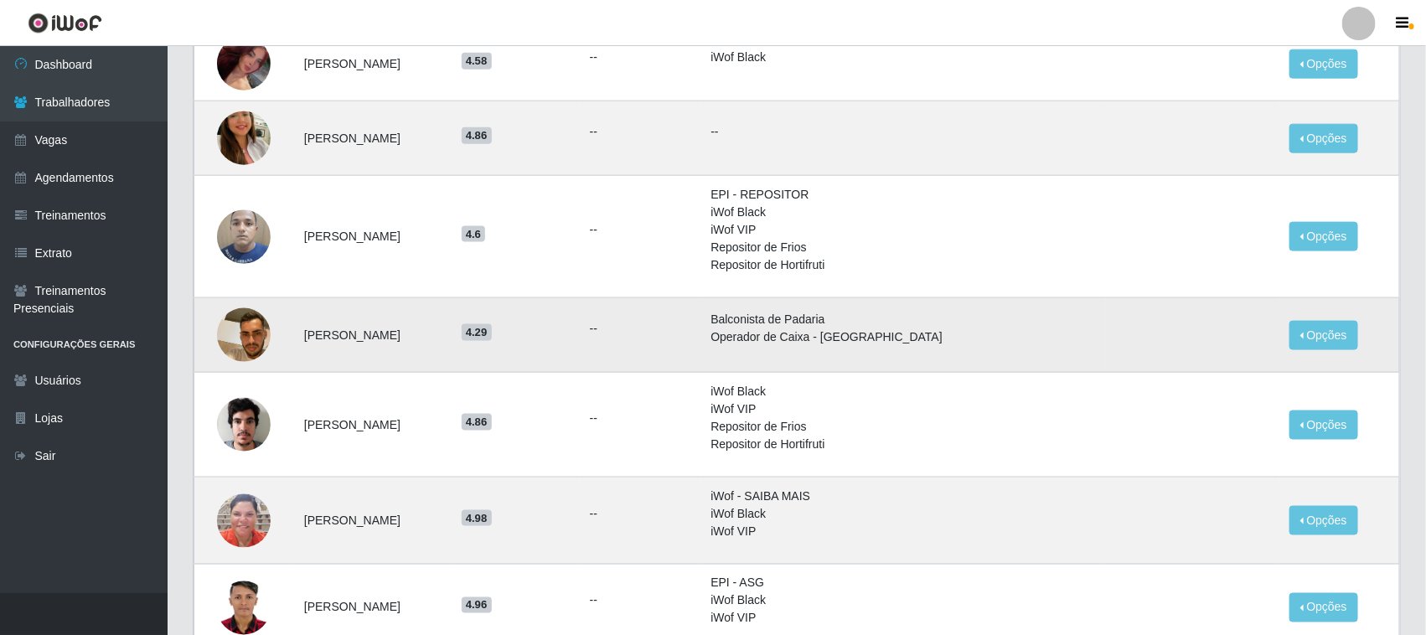
scroll to position [839, 0]
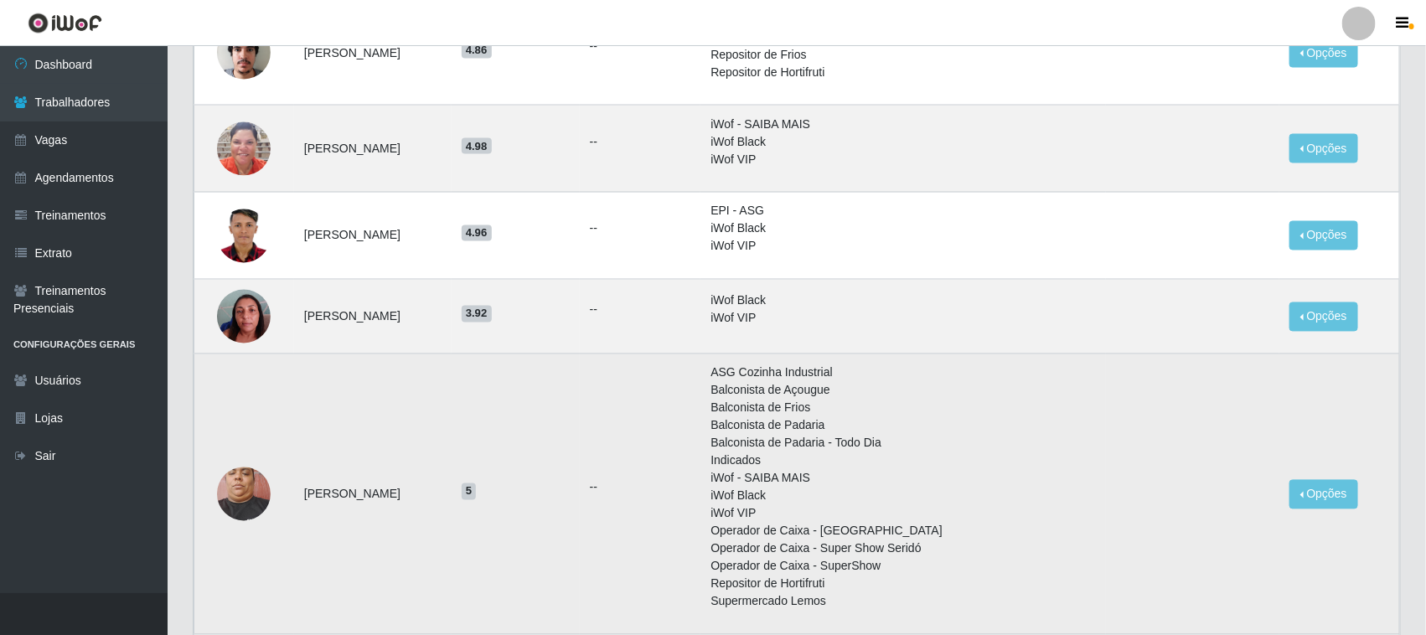
drag, startPoint x: 513, startPoint y: 441, endPoint x: 526, endPoint y: 441, distance: 13.4
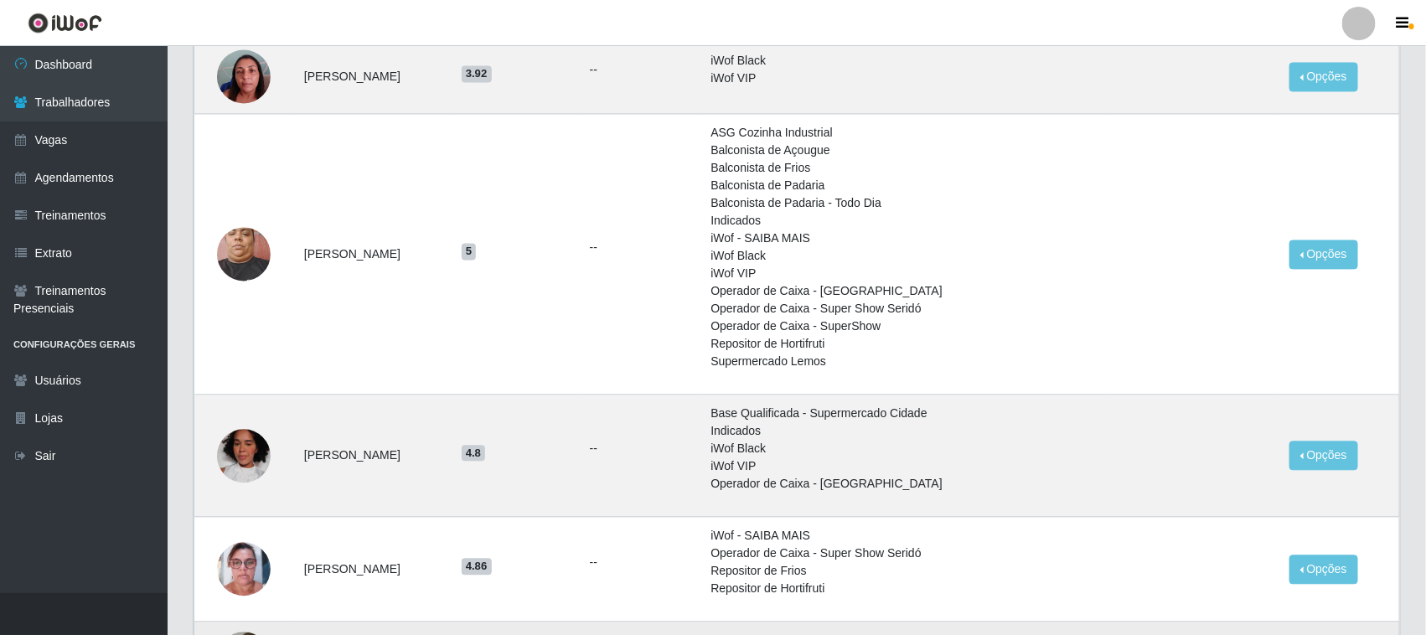
scroll to position [1677, 0]
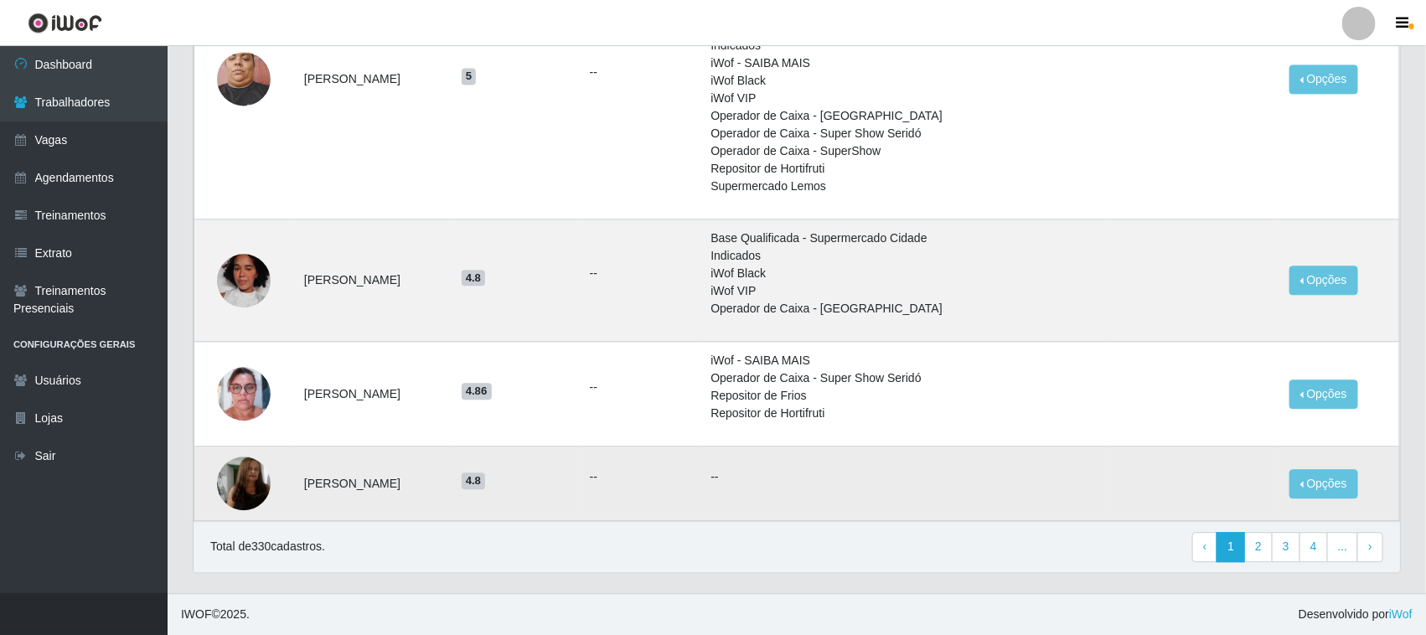
drag, startPoint x: 564, startPoint y: 465, endPoint x: 572, endPoint y: 513, distance: 48.5
drag, startPoint x: 651, startPoint y: 519, endPoint x: 829, endPoint y: 629, distance: 209.5
drag, startPoint x: 1421, startPoint y: 618, endPoint x: 1417, endPoint y: 637, distance: 18.9
click at [1257, 549] on link "2" at bounding box center [1258, 547] width 28 height 30
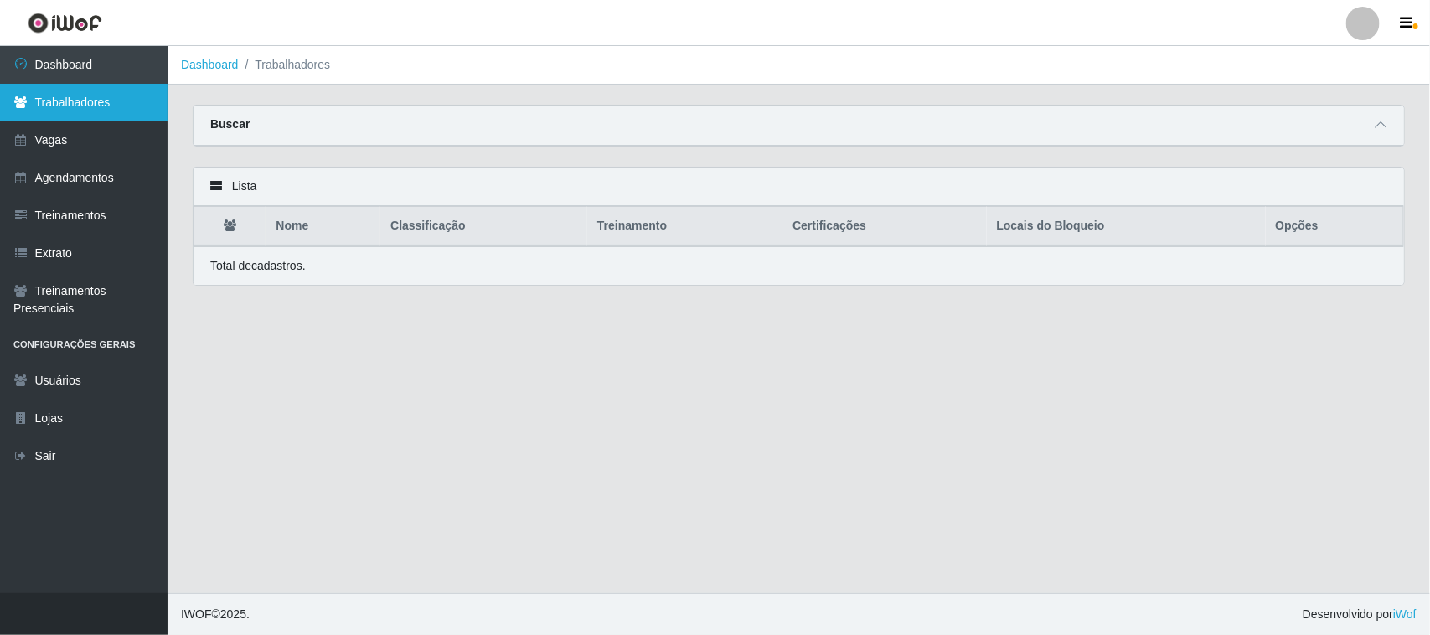
click at [69, 97] on link "Trabalhadores" at bounding box center [84, 103] width 168 height 38
click at [23, 99] on icon at bounding box center [20, 102] width 15 height 12
click at [28, 99] on link "Trabalhadores" at bounding box center [84, 103] width 168 height 38
click at [57, 103] on link "Trabalhadores" at bounding box center [84, 103] width 168 height 38
click at [51, 103] on link "Trabalhadores" at bounding box center [84, 103] width 168 height 38
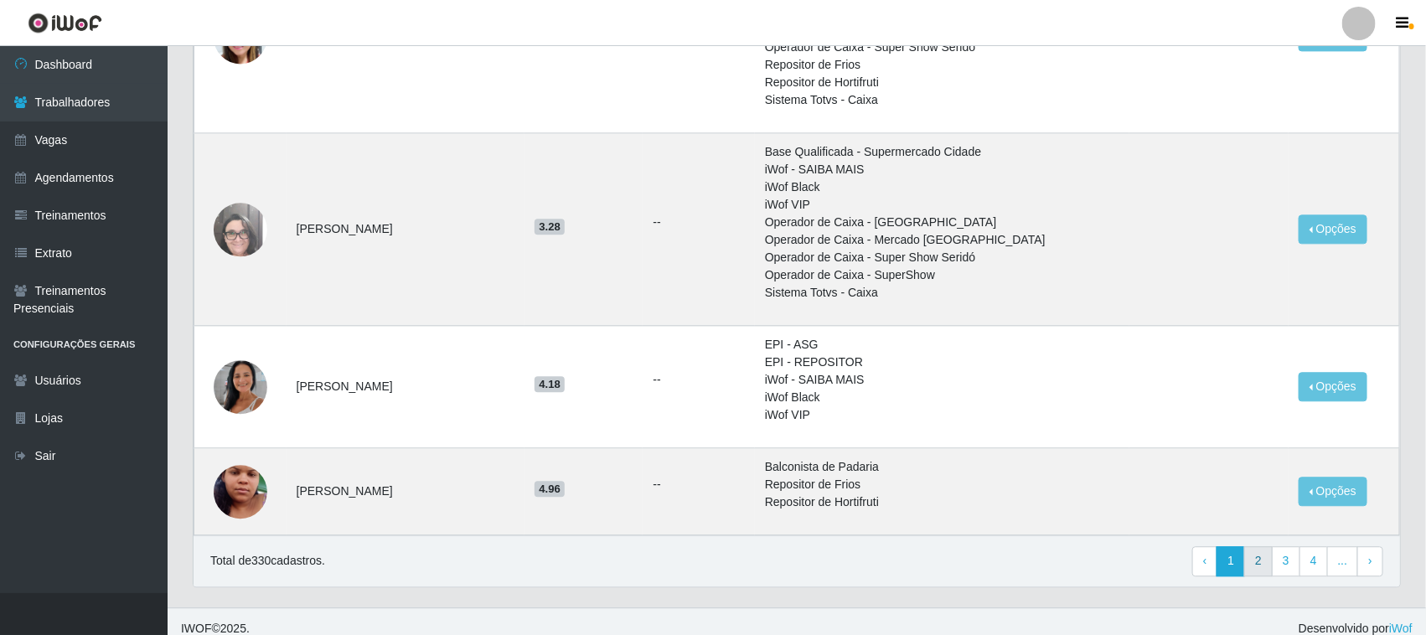
scroll to position [1630, 0]
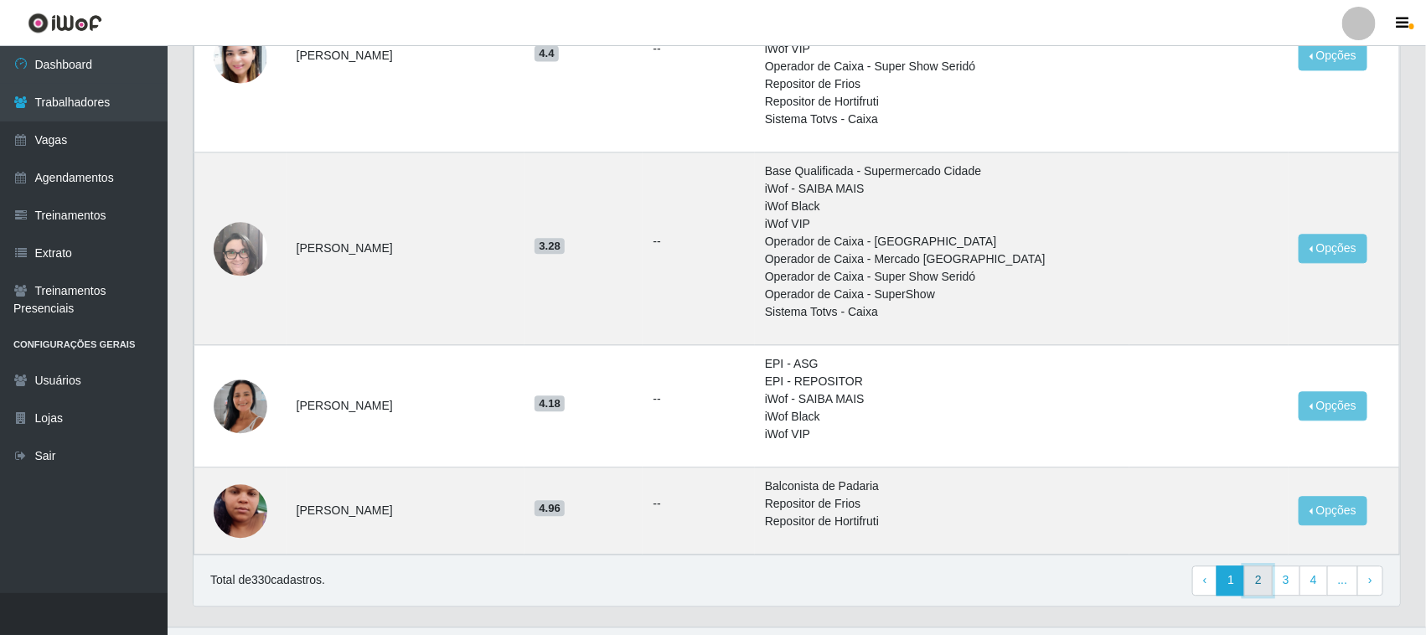
click at [1258, 581] on link "2" at bounding box center [1258, 581] width 28 height 30
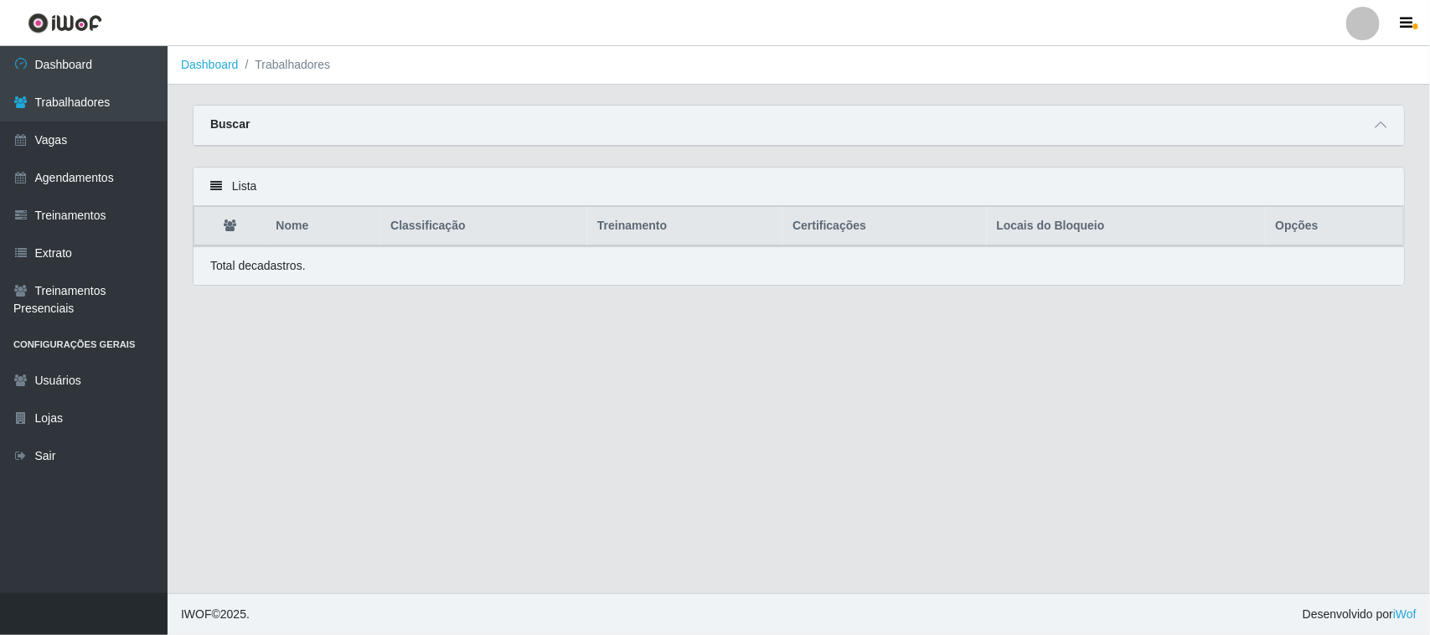
drag, startPoint x: 226, startPoint y: 229, endPoint x: 235, endPoint y: 230, distance: 8.5
click at [232, 229] on icon at bounding box center [230, 226] width 13 height 12
click at [236, 229] on icon at bounding box center [230, 226] width 13 height 12
click at [290, 232] on th "Nome" at bounding box center [323, 226] width 115 height 39
click at [430, 235] on th "Classificação" at bounding box center [483, 226] width 207 height 39
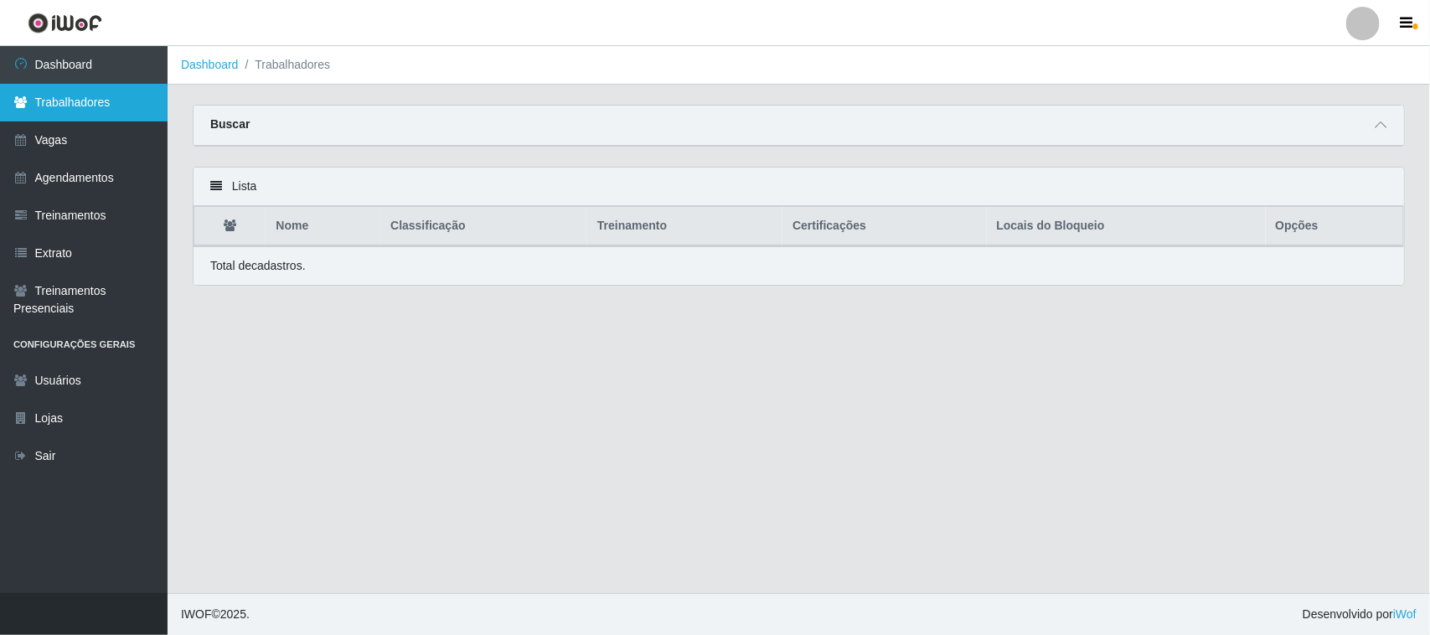
click at [70, 101] on link "Trabalhadores" at bounding box center [84, 103] width 168 height 38
click at [28, 103] on link "Trabalhadores" at bounding box center [84, 103] width 168 height 38
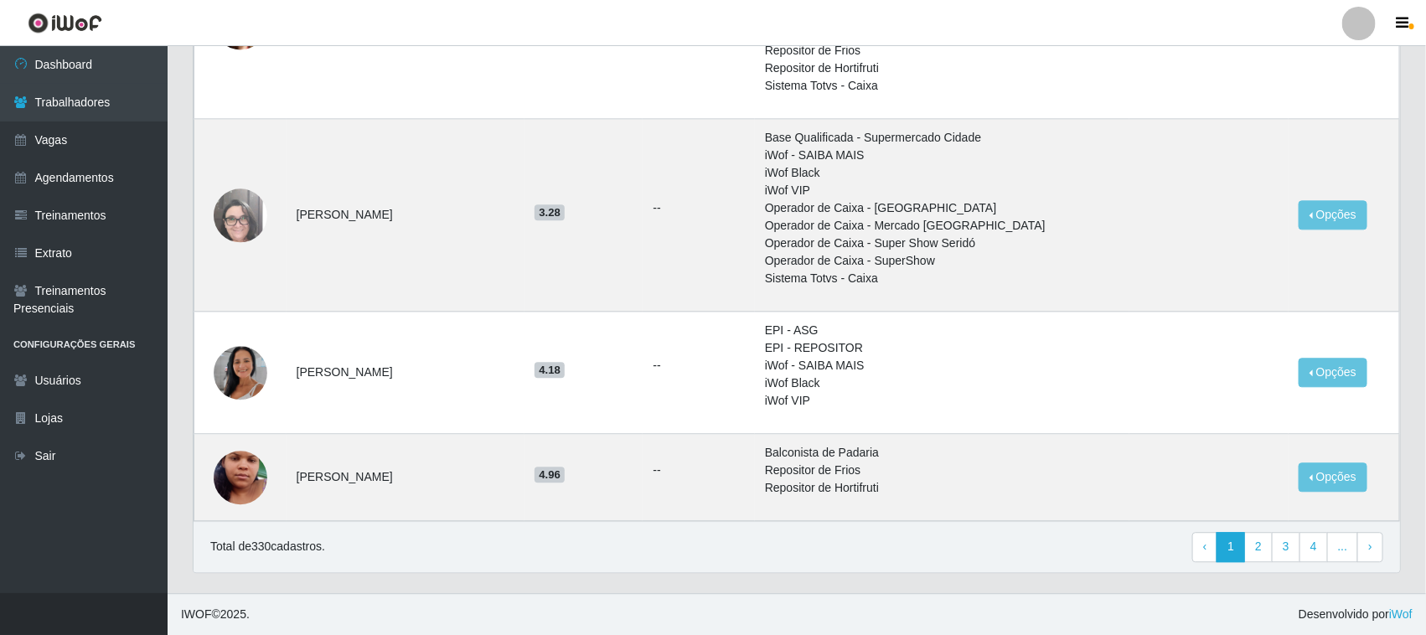
scroll to position [1666, 0]
click at [1287, 557] on link "3" at bounding box center [1286, 547] width 28 height 30
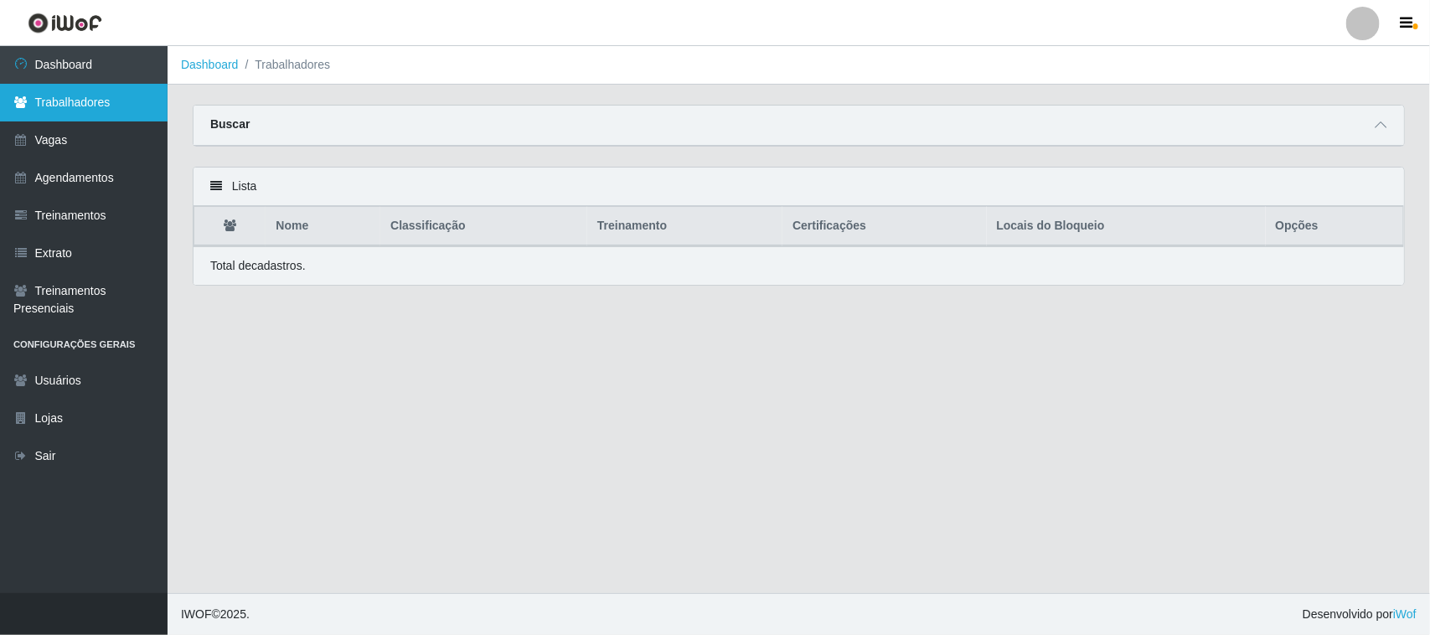
click at [90, 99] on link "Trabalhadores" at bounding box center [84, 103] width 168 height 38
click at [23, 106] on icon at bounding box center [20, 102] width 15 height 12
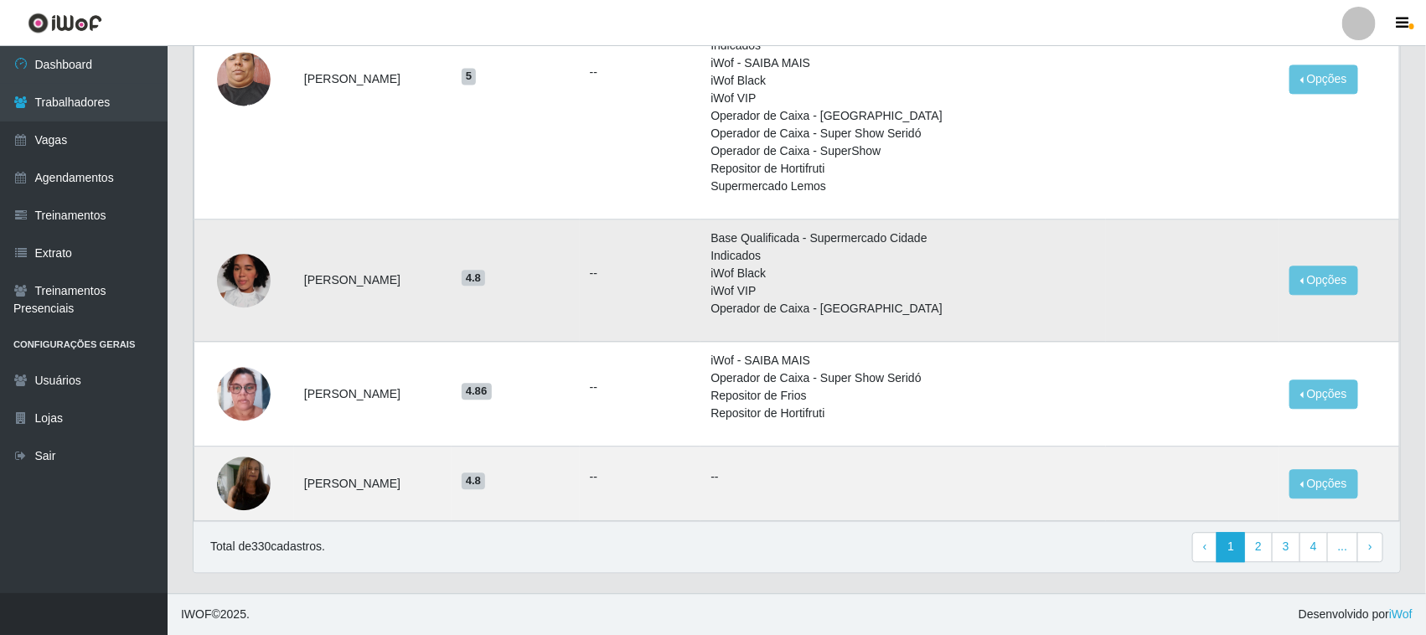
scroll to position [1677, 0]
click at [276, 551] on p "Total de 330 cadastros." at bounding box center [267, 547] width 115 height 18
click at [271, 550] on p "Total de 330 cadastros." at bounding box center [267, 547] width 115 height 18
click at [258, 550] on p "Total de 330 cadastros." at bounding box center [267, 547] width 115 height 18
drag, startPoint x: 247, startPoint y: 545, endPoint x: 295, endPoint y: 560, distance: 50.1
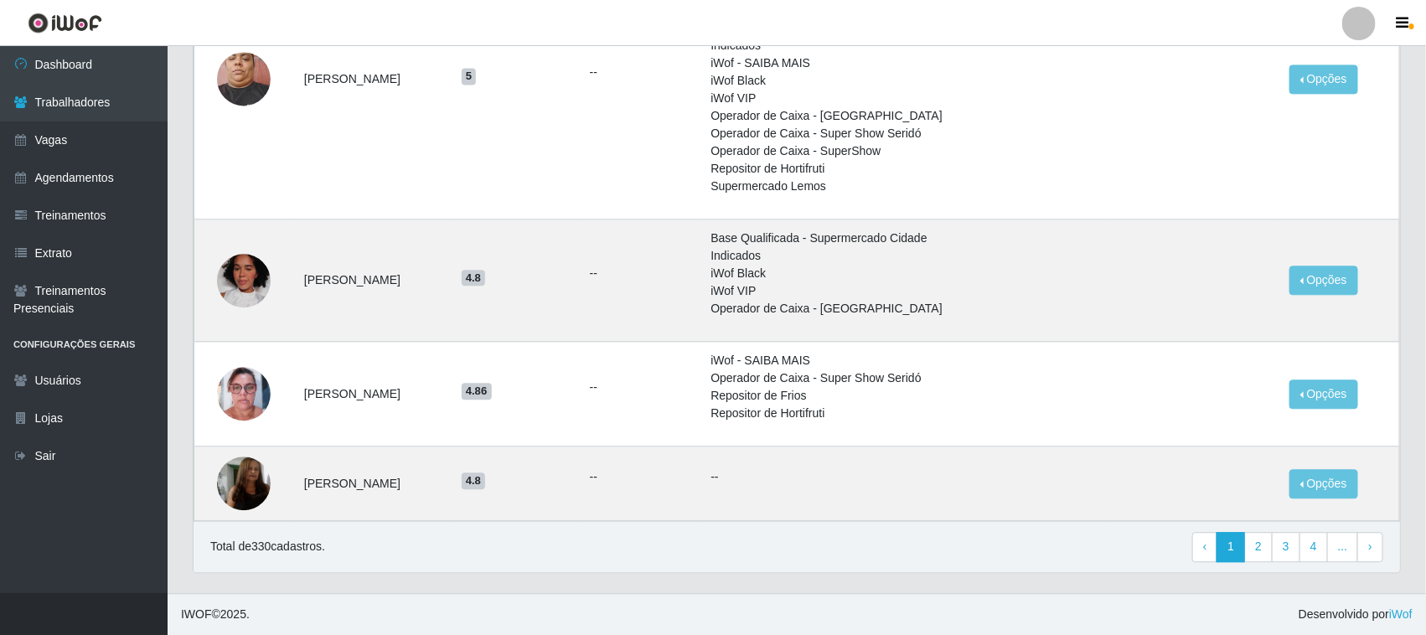
click at [249, 545] on p "Total de 330 cadastros." at bounding box center [267, 547] width 115 height 18
click at [310, 549] on p "Total de 330 cadastros." at bounding box center [267, 547] width 115 height 18
click at [1408, 27] on icon "button" at bounding box center [1403, 23] width 13 height 15
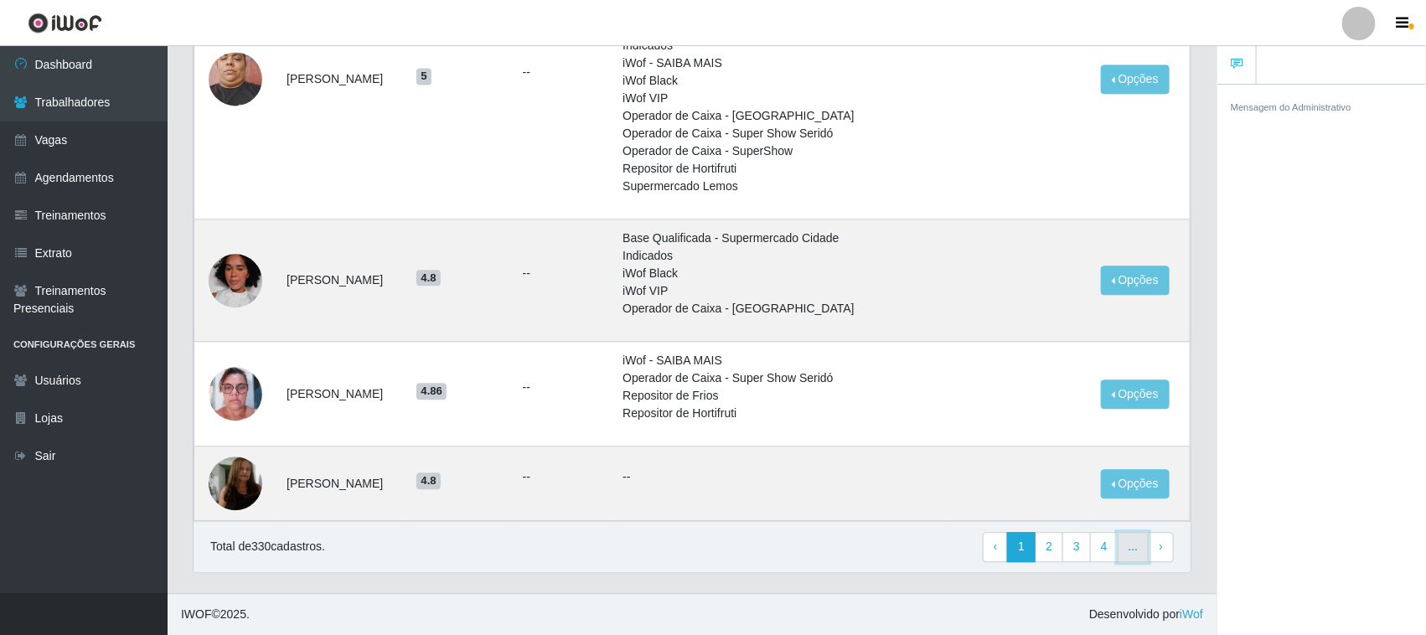
click at [1135, 556] on link "..." at bounding box center [1134, 547] width 32 height 30
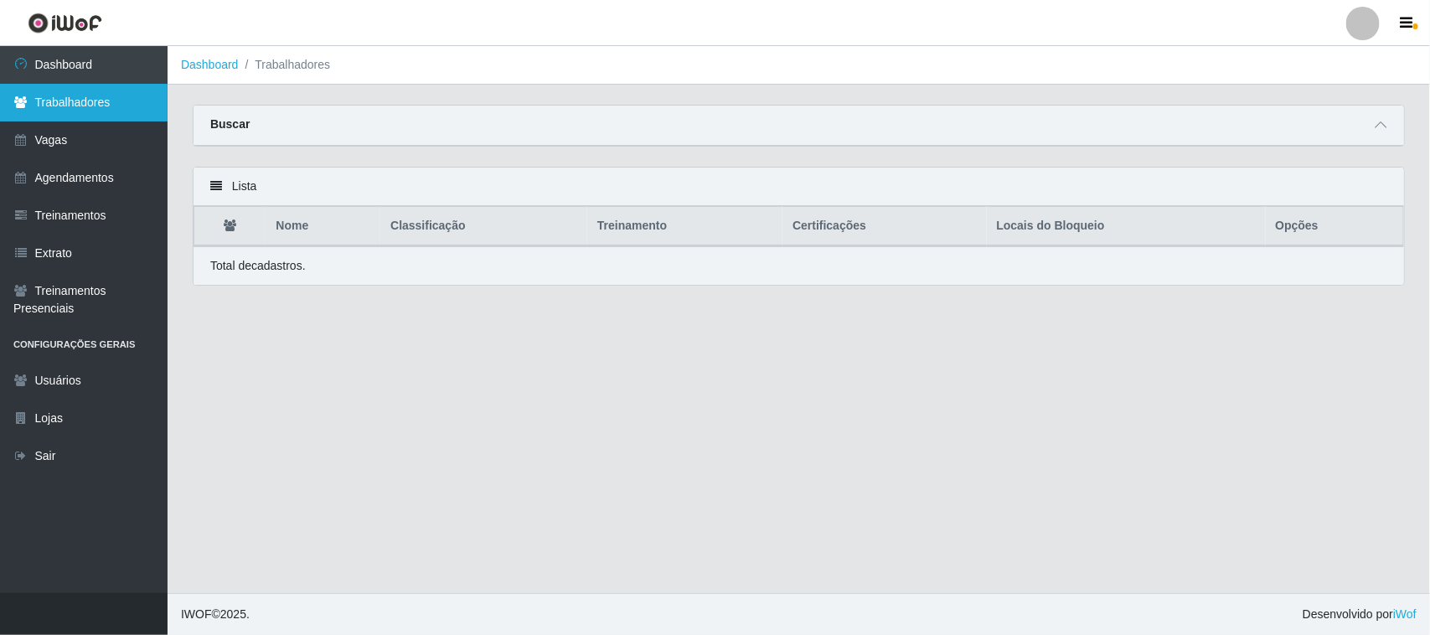
click at [105, 95] on link "Trabalhadores" at bounding box center [84, 103] width 168 height 38
click at [23, 106] on icon at bounding box center [20, 102] width 15 height 12
click at [90, 106] on link "Trabalhadores" at bounding box center [84, 103] width 168 height 38
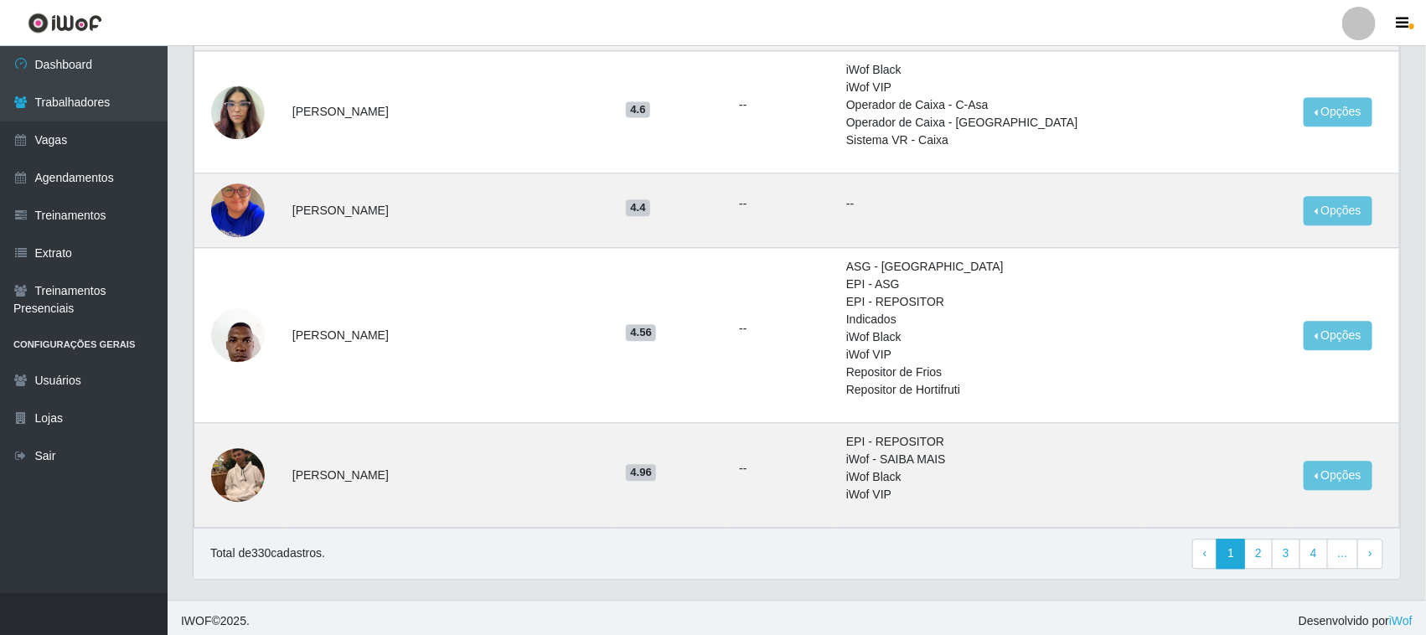
scroll to position [1674, 0]
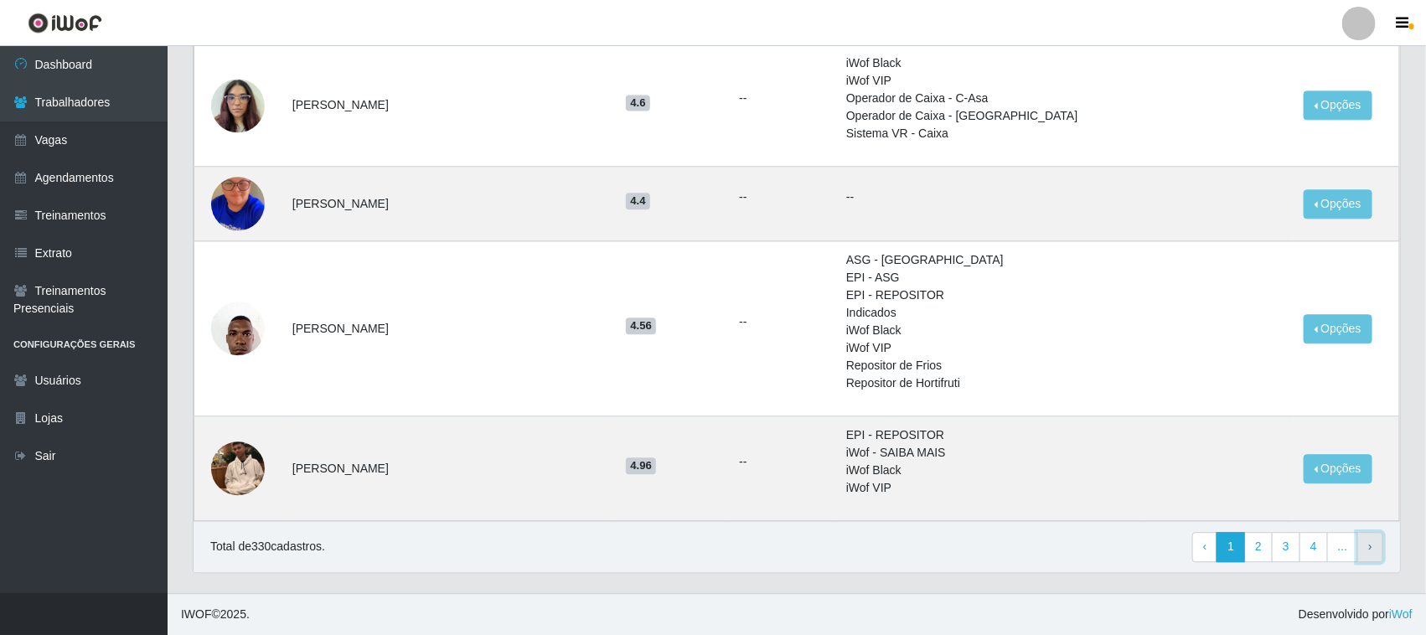
click at [1370, 547] on span "›" at bounding box center [1370, 546] width 4 height 13
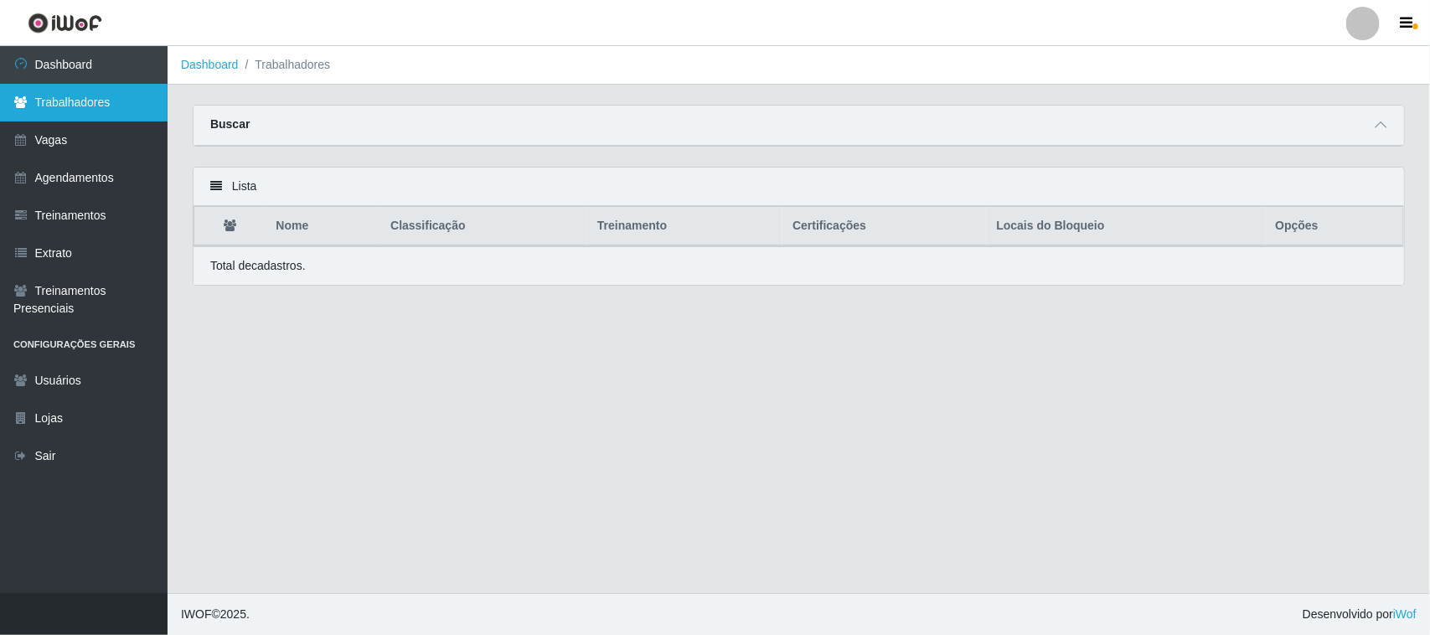
click at [132, 98] on link "Trabalhadores" at bounding box center [84, 103] width 168 height 38
click at [32, 105] on link "Trabalhadores" at bounding box center [84, 103] width 168 height 38
click at [14, 102] on icon at bounding box center [20, 102] width 15 height 12
click at [53, 99] on link "Trabalhadores" at bounding box center [84, 103] width 168 height 38
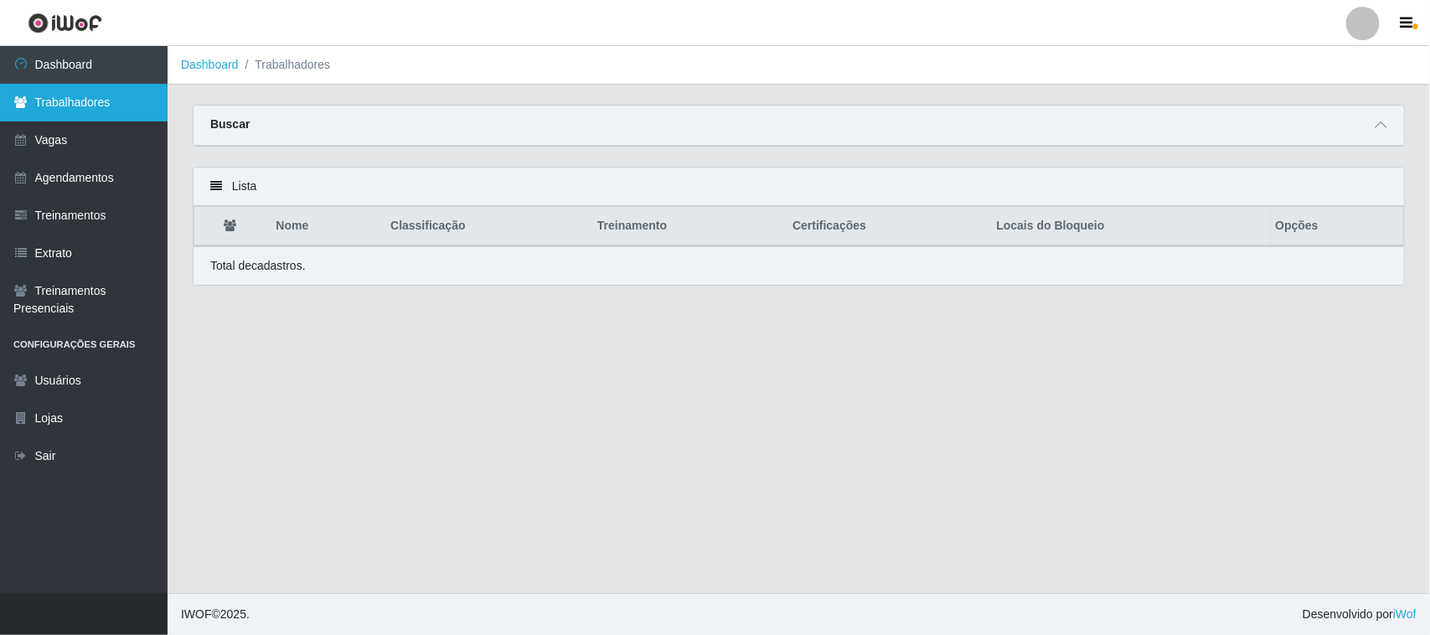
click at [101, 106] on link "Trabalhadores" at bounding box center [84, 103] width 168 height 38
click at [28, 105] on link "Trabalhadores" at bounding box center [84, 103] width 168 height 38
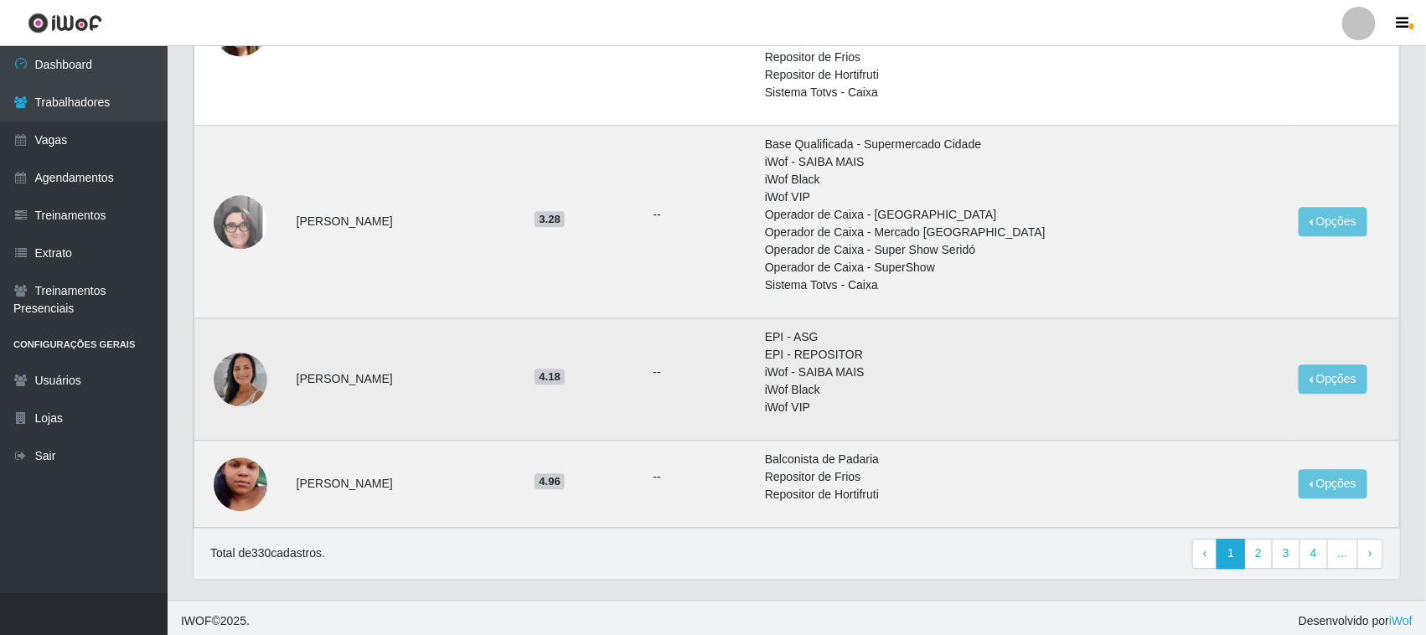
scroll to position [1666, 0]
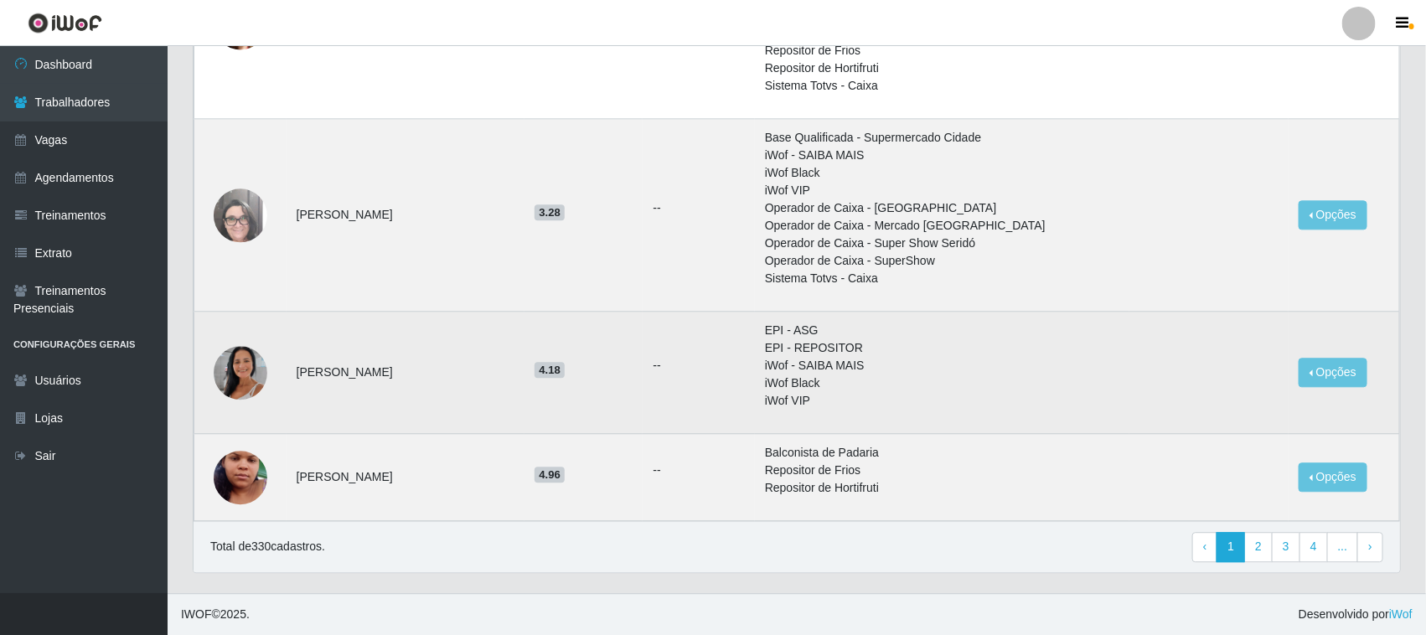
drag, startPoint x: 765, startPoint y: 394, endPoint x: 758, endPoint y: 403, distance: 11.4
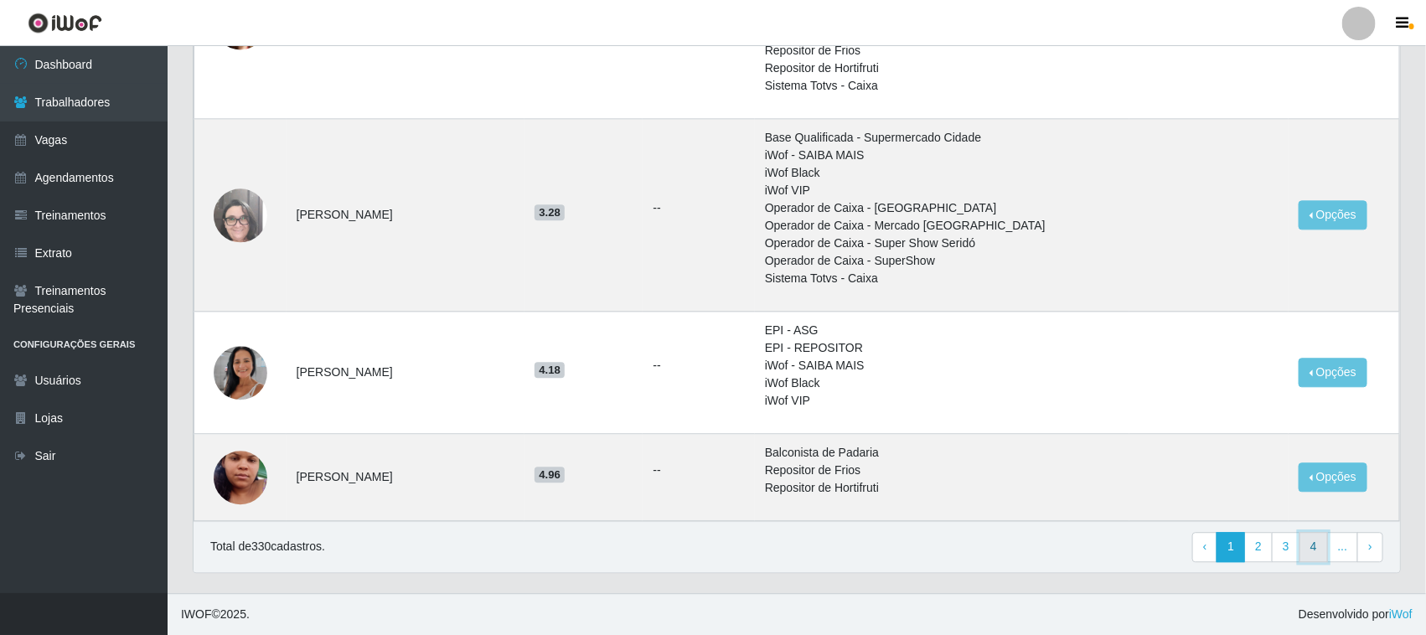
click at [1313, 551] on link "4" at bounding box center [1314, 547] width 28 height 30
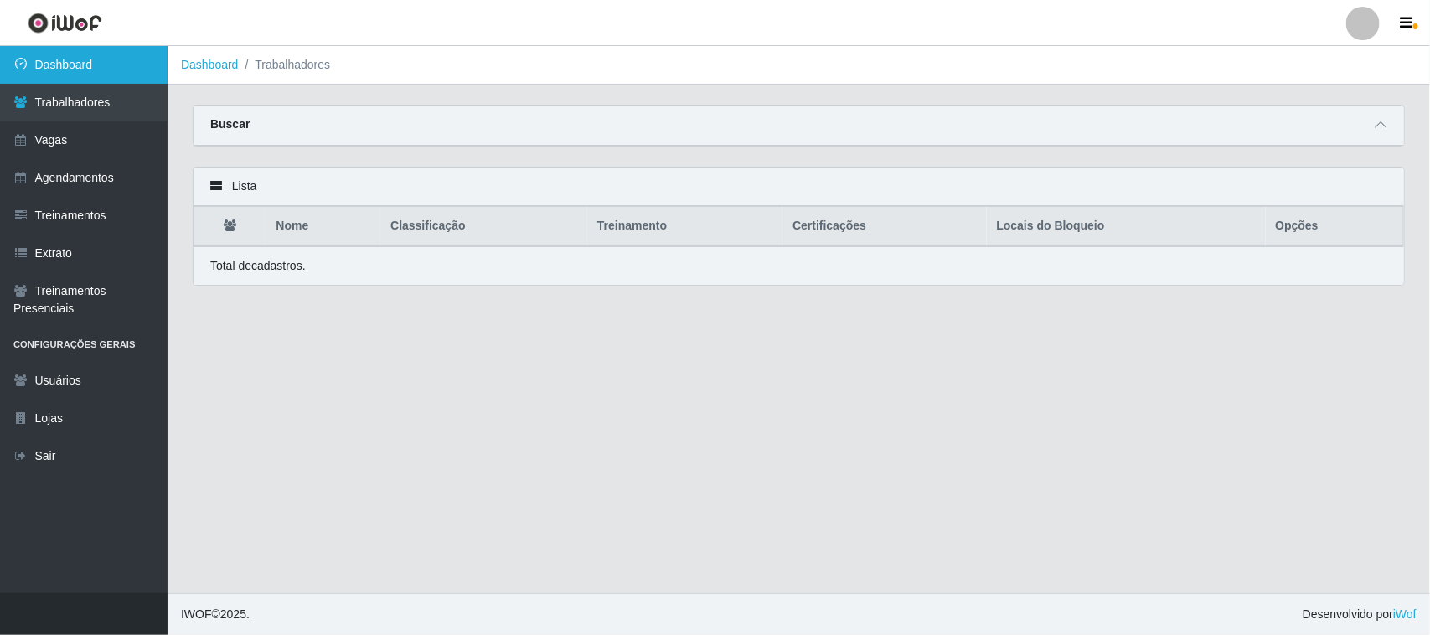
click at [23, 69] on icon at bounding box center [20, 64] width 15 height 12
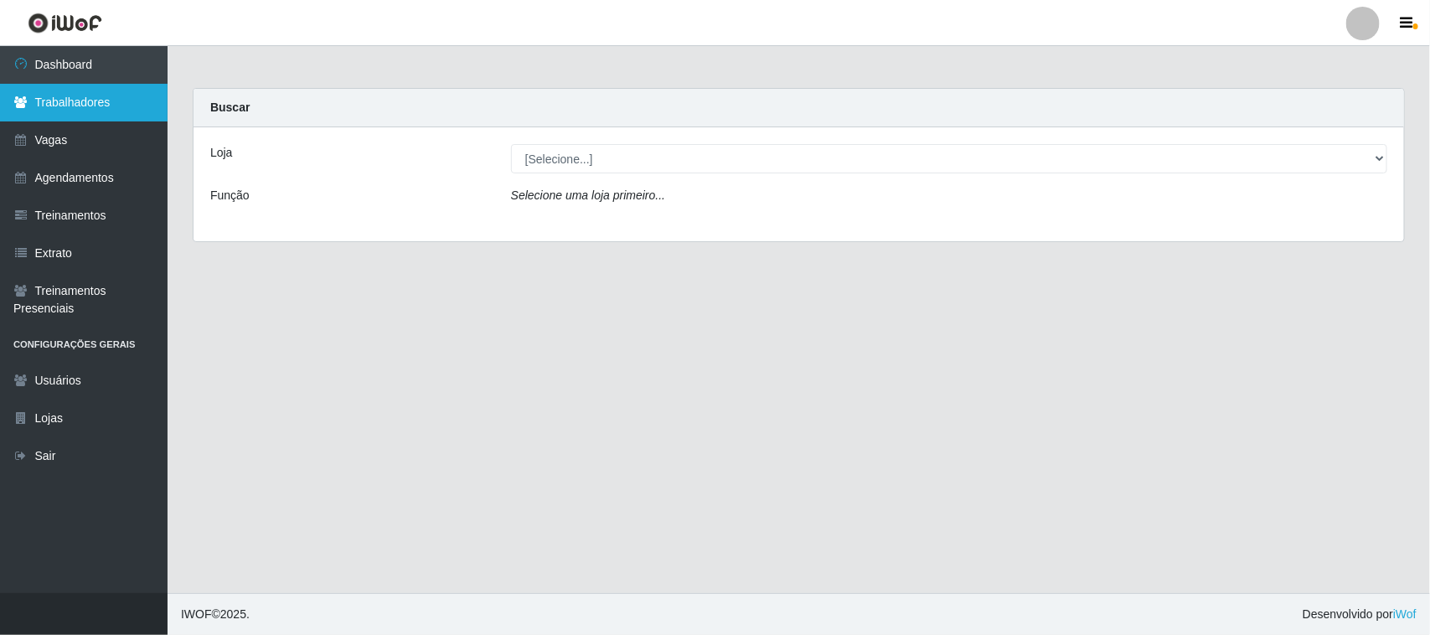
click at [14, 102] on icon at bounding box center [20, 102] width 15 height 12
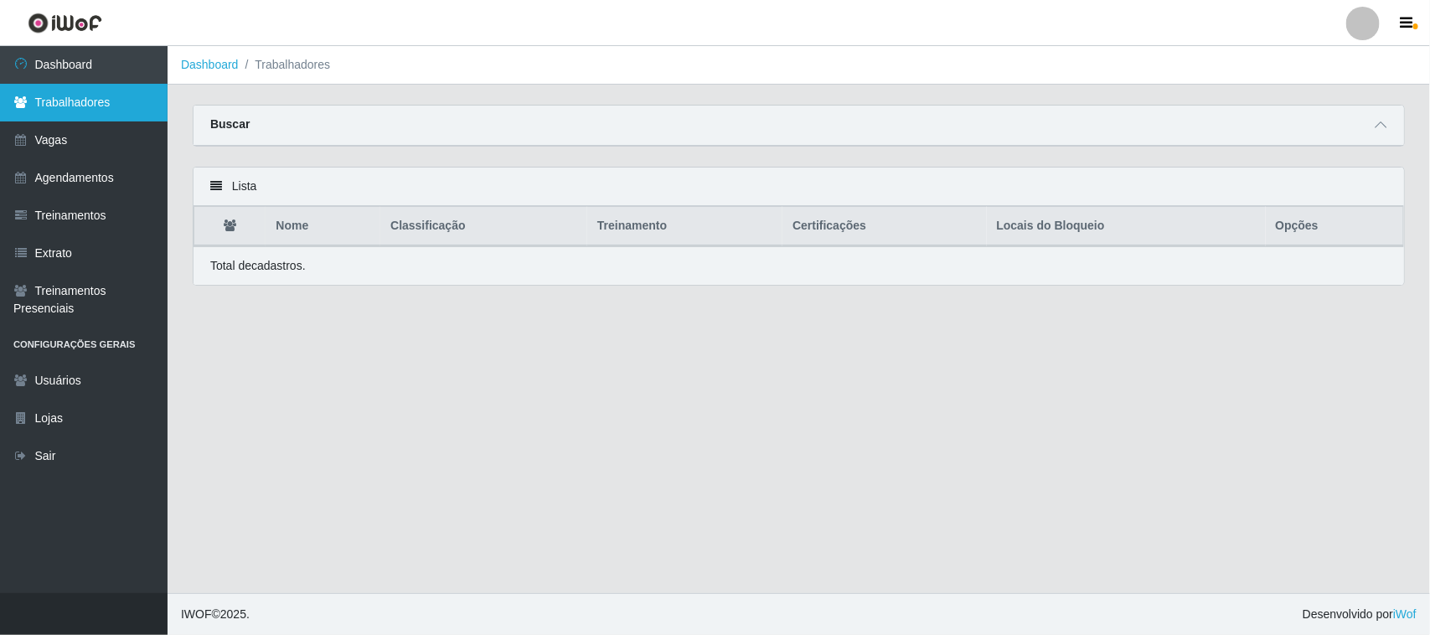
click at [76, 111] on link "Trabalhadores" at bounding box center [84, 103] width 168 height 38
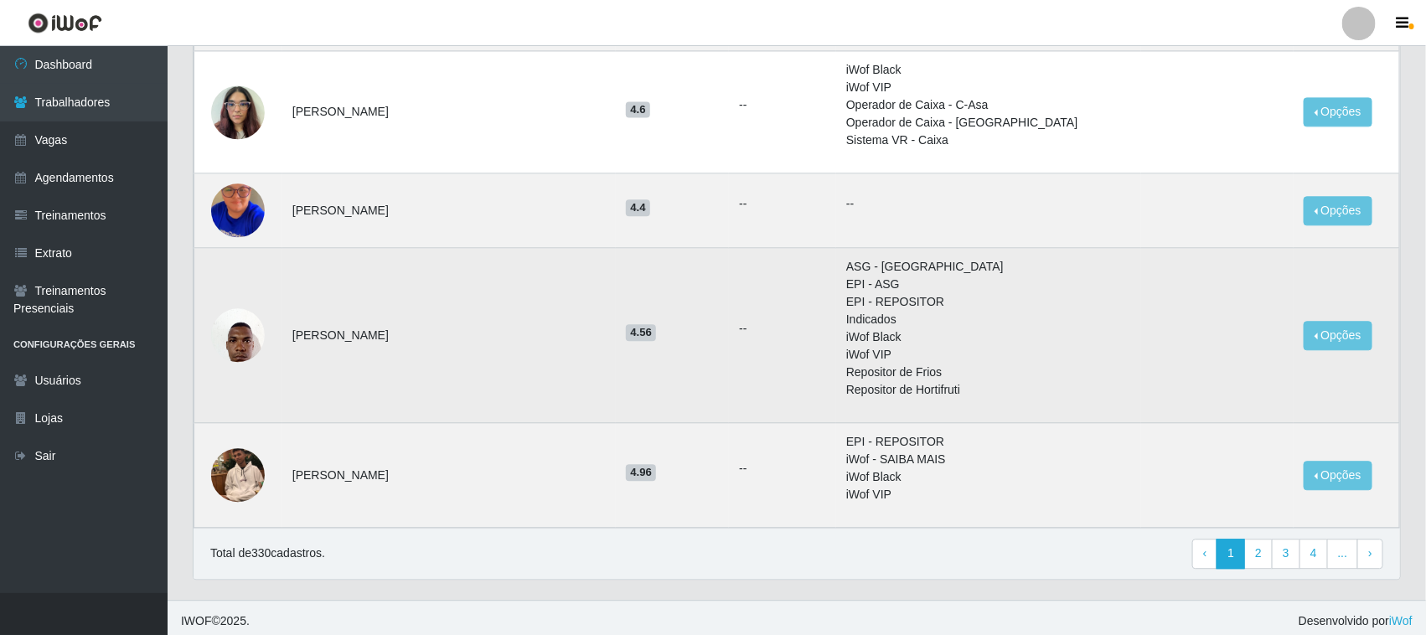
scroll to position [1674, 0]
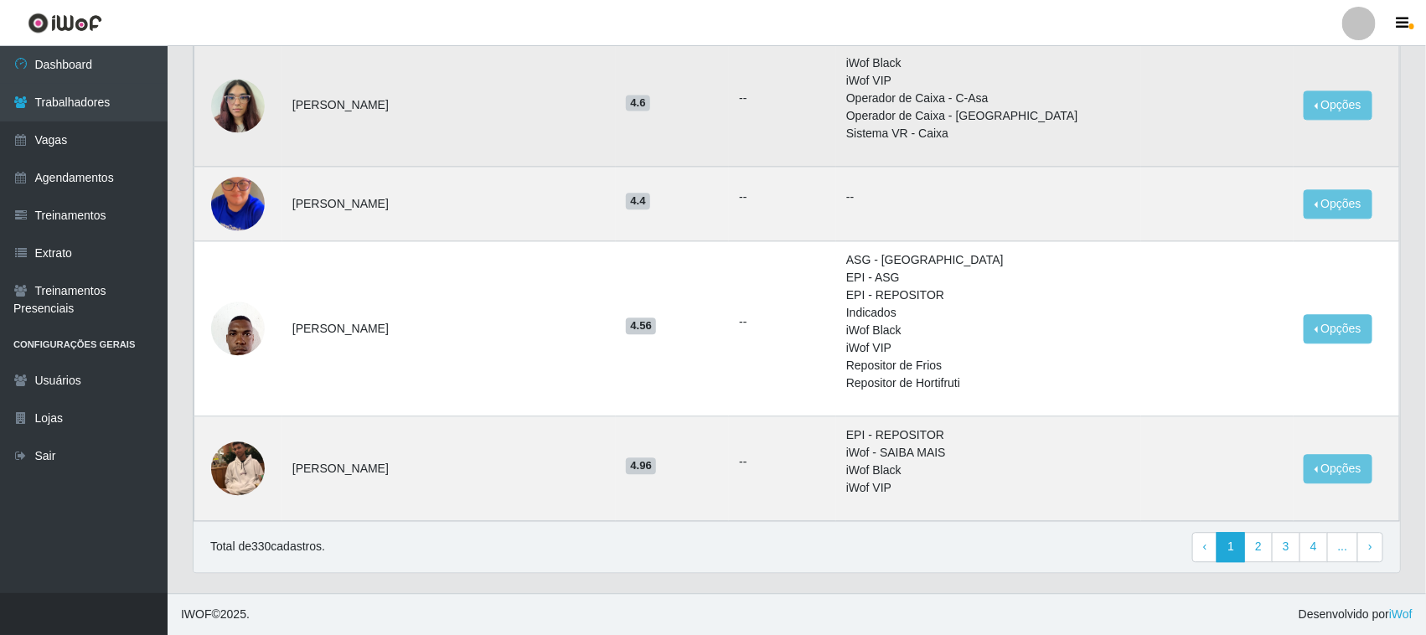
click at [1066, 97] on li "Operador de Caixa - C-Asa" at bounding box center [988, 99] width 285 height 18
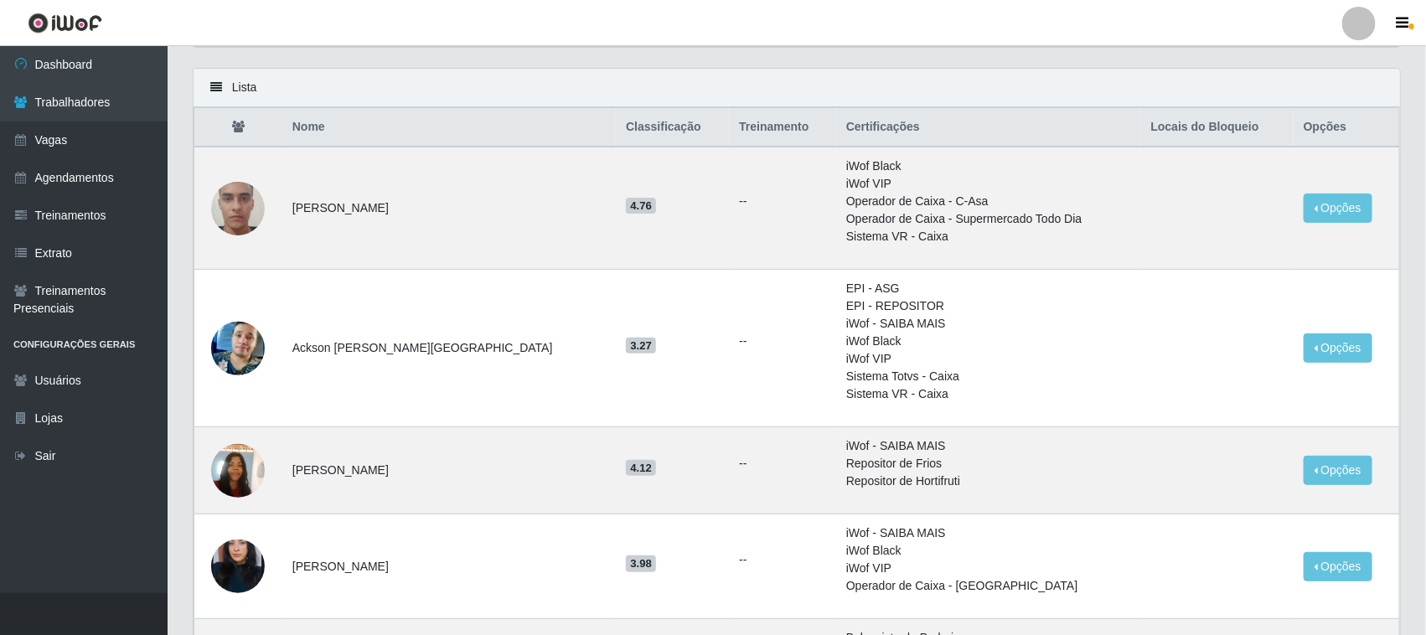
scroll to position [0, 0]
